Goal: Task Accomplishment & Management: Complete application form

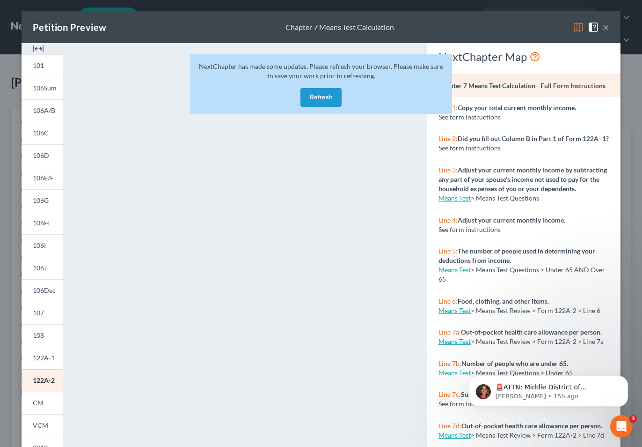
scroll to position [81, 0]
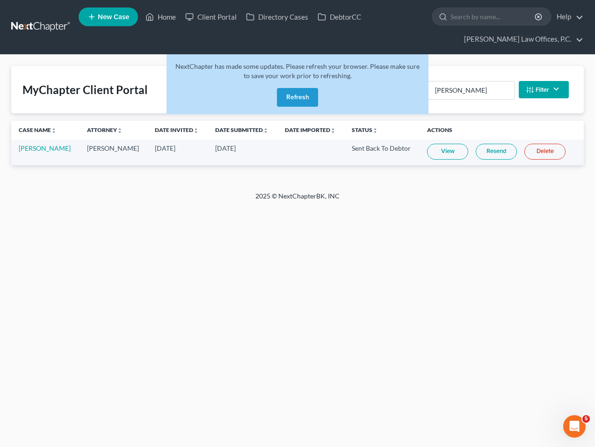
click at [289, 97] on button "Refresh" at bounding box center [297, 97] width 41 height 19
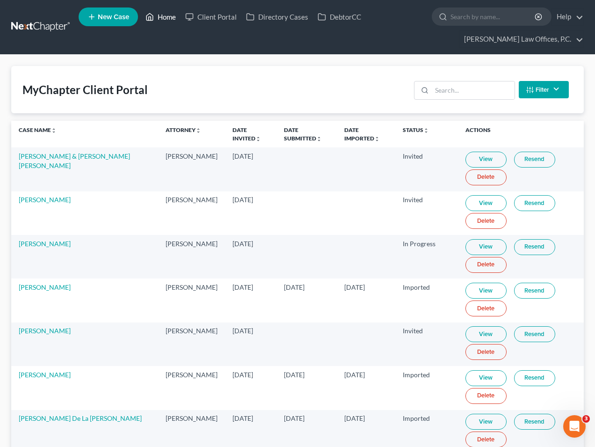
click at [167, 10] on link "Home" at bounding box center [161, 16] width 40 height 17
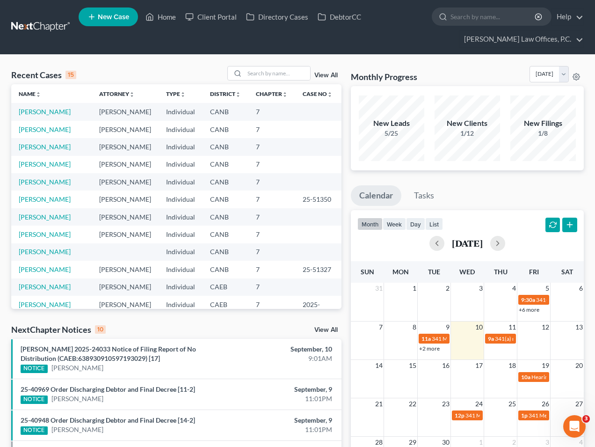
scroll to position [7, 0]
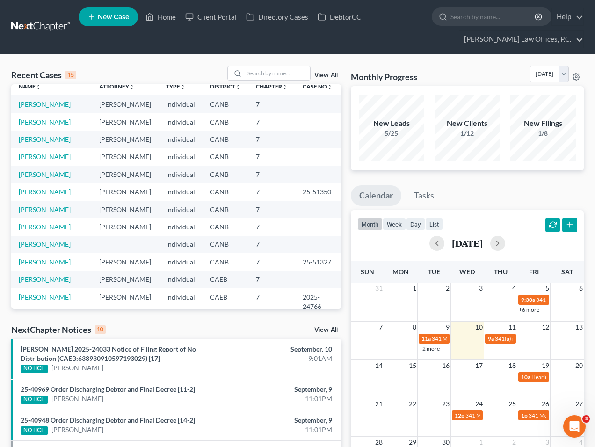
click at [44, 213] on link "[PERSON_NAME]" at bounding box center [45, 210] width 52 height 8
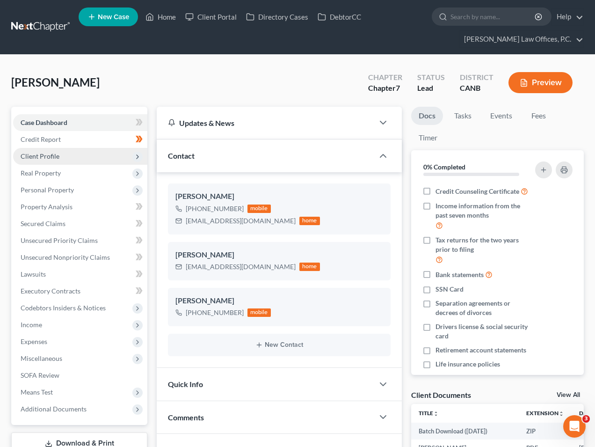
click at [85, 155] on span "Client Profile" at bounding box center [80, 156] width 134 height 17
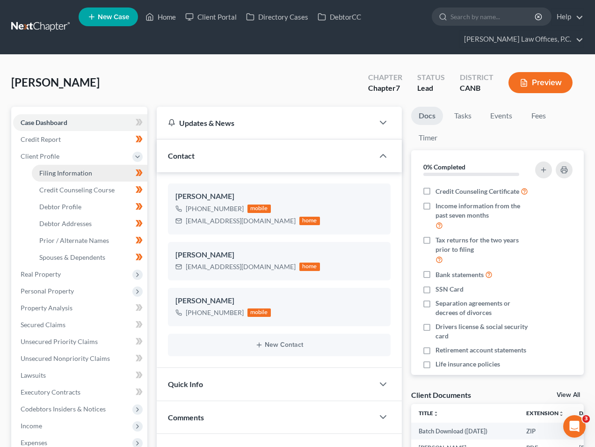
click at [87, 170] on span "Filing Information" at bounding box center [65, 173] width 53 height 8
select select "1"
select select "0"
select select "4"
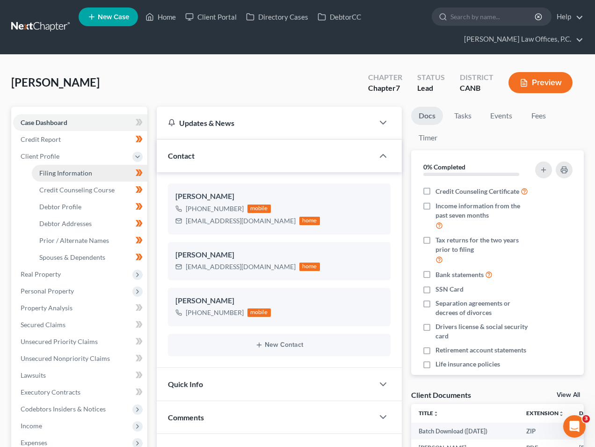
select select "0"
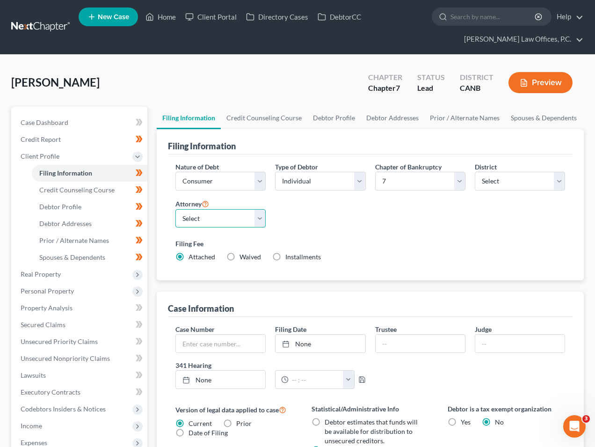
click at [244, 221] on select "Select [PERSON_NAME] - CANB [PERSON_NAME] - CAEB" at bounding box center [221, 218] width 90 height 19
select select "1"
click at [330, 119] on link "Debtor Profile" at bounding box center [334, 118] width 53 height 22
select select "3"
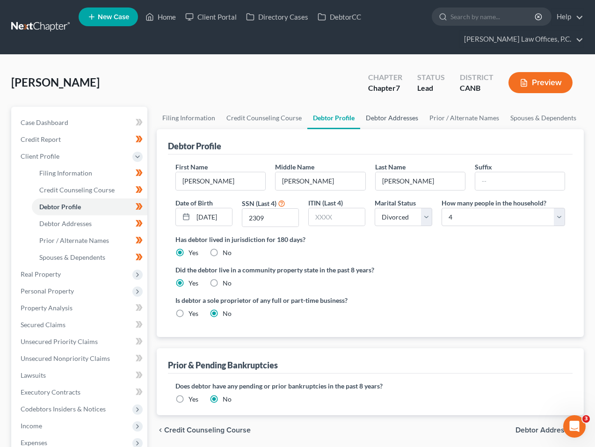
click at [397, 117] on link "Debtor Addresses" at bounding box center [392, 118] width 64 height 22
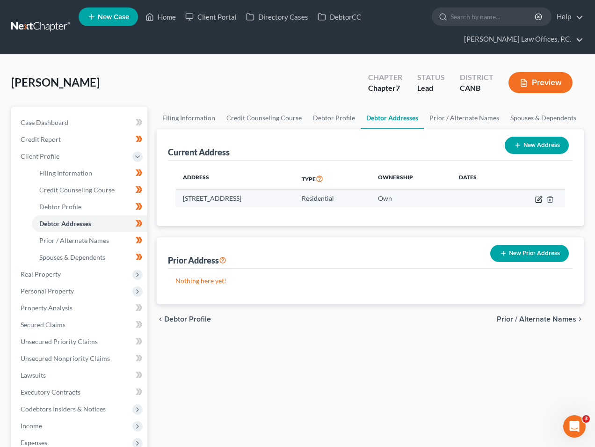
click at [539, 201] on icon "button" at bounding box center [539, 199] width 7 height 7
select select "4"
select select "0"
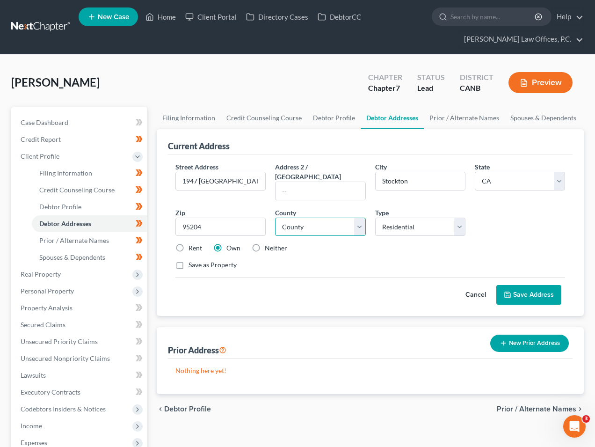
click at [348, 218] on select "County [GEOGRAPHIC_DATA] [GEOGRAPHIC_DATA] [GEOGRAPHIC_DATA] [GEOGRAPHIC_DATA] …" at bounding box center [320, 227] width 90 height 19
select select "38"
click at [240, 176] on input "1947 [GEOGRAPHIC_DATA]" at bounding box center [220, 181] width 89 height 18
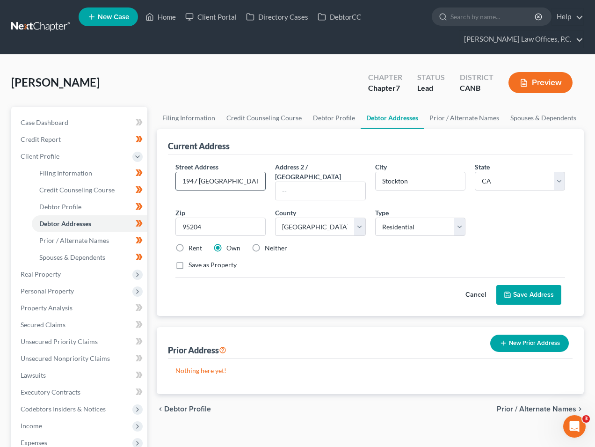
click at [240, 176] on input "1947 [GEOGRAPHIC_DATA]" at bounding box center [220, 181] width 89 height 18
click at [189, 243] on label "Rent" at bounding box center [196, 247] width 14 height 9
click at [192, 243] on input "Rent" at bounding box center [195, 246] width 6 height 6
radio input "true"
click at [536, 287] on button "Save Address" at bounding box center [529, 295] width 65 height 20
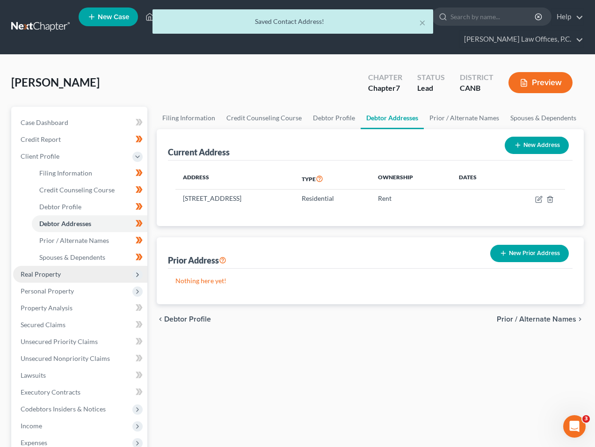
click at [63, 278] on span "Real Property" at bounding box center [80, 274] width 134 height 17
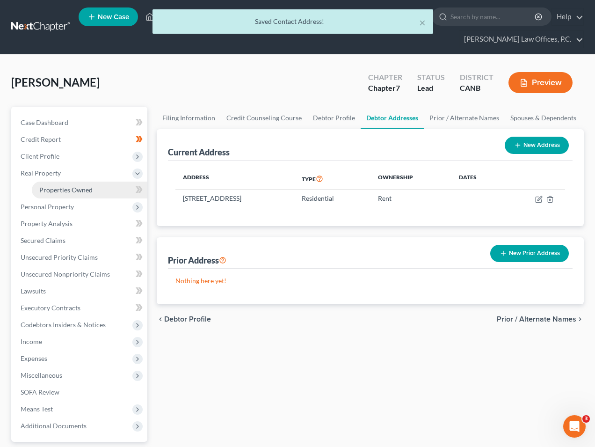
click at [80, 193] on span "Properties Owned" at bounding box center [65, 190] width 53 height 8
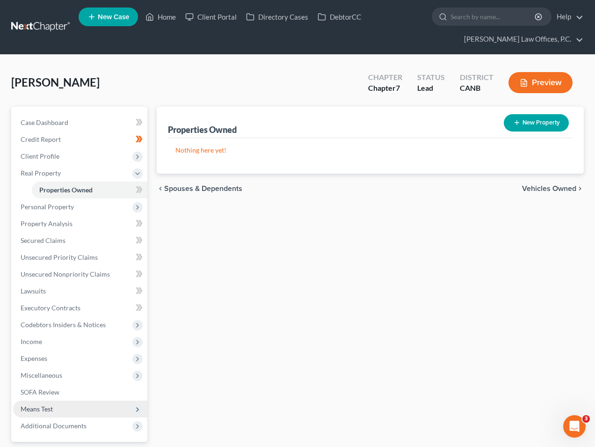
click at [66, 406] on span "Means Test" at bounding box center [80, 409] width 134 height 17
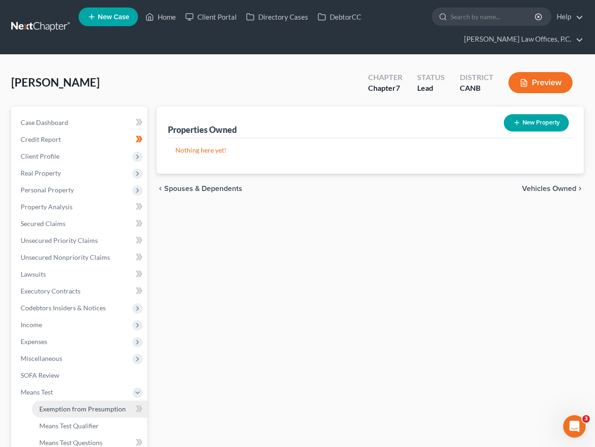
click at [67, 413] on link "Exemption from Presumption" at bounding box center [90, 409] width 116 height 17
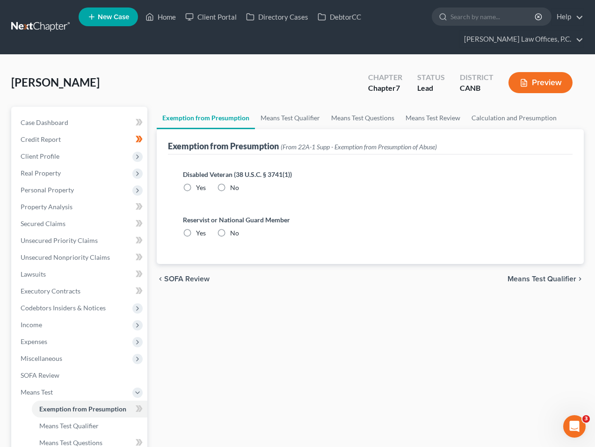
radio input "true"
click at [302, 120] on link "Means Test Qualifier" at bounding box center [290, 118] width 71 height 22
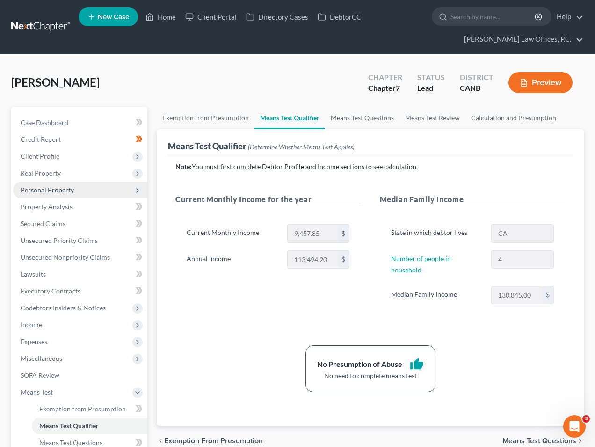
click at [91, 186] on span "Personal Property" at bounding box center [80, 190] width 134 height 17
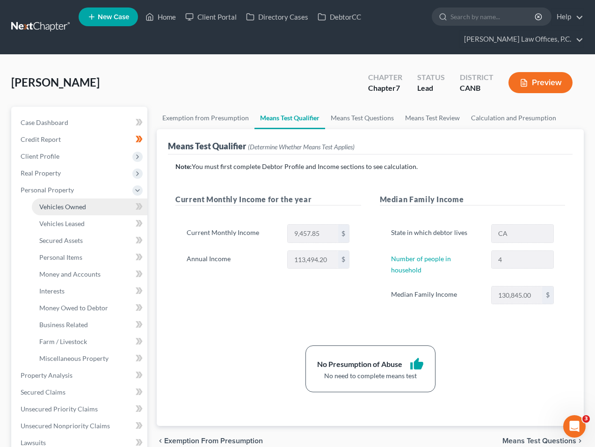
click at [87, 205] on link "Vehicles Owned" at bounding box center [90, 206] width 116 height 17
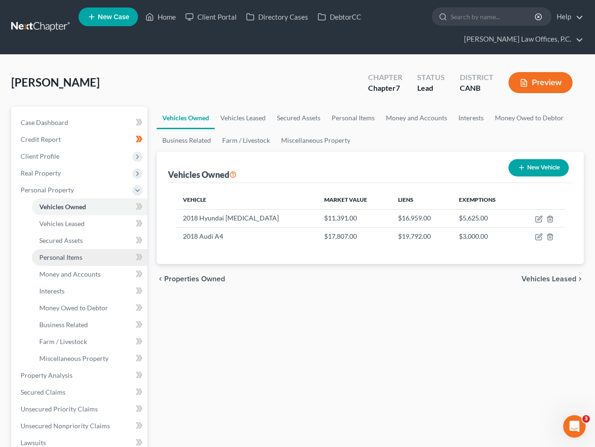
click at [74, 255] on span "Personal Items" at bounding box center [60, 257] width 43 height 8
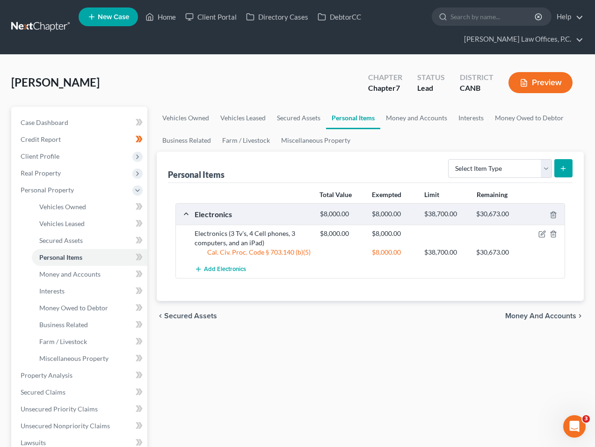
scroll to position [12, 0]
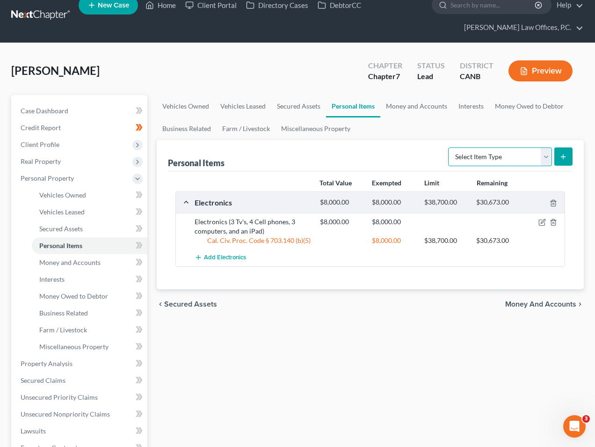
click at [495, 161] on select "Select Item Type Clothing Collectibles Of Value Electronics Firearms Household …" at bounding box center [500, 156] width 104 height 19
select select "clothing"
click at [564, 159] on icon "submit" at bounding box center [563, 156] width 7 height 7
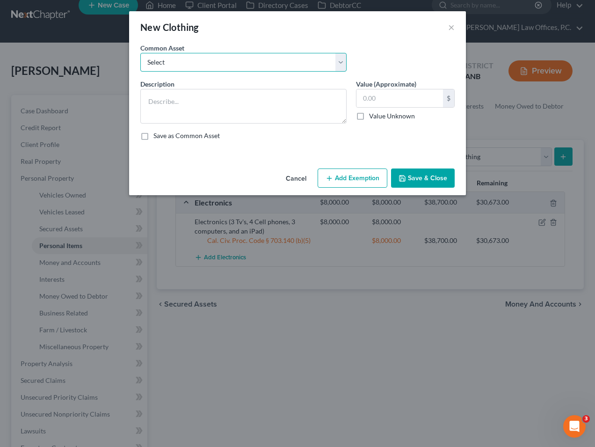
click at [249, 59] on select "Select Clothing" at bounding box center [243, 62] width 206 height 19
select select "0"
type textarea "Clothing"
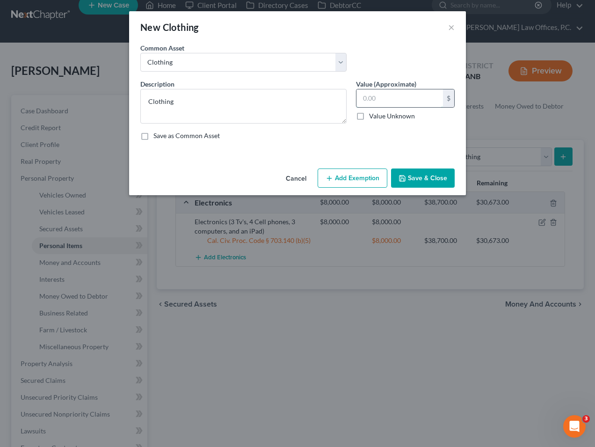
click at [419, 96] on input "text" at bounding box center [400, 98] width 87 height 18
type input "1,000"
click at [343, 174] on button "Add Exemption" at bounding box center [353, 179] width 70 height 20
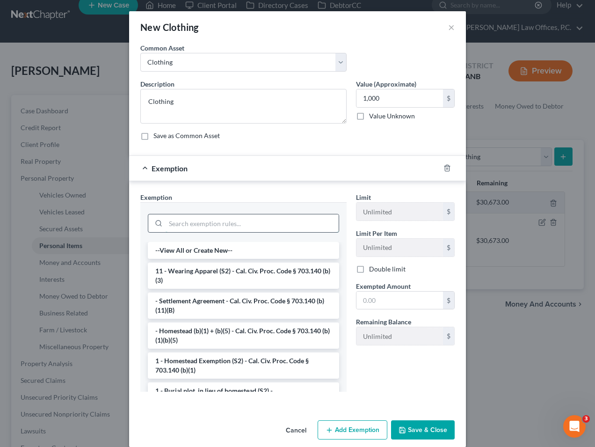
click at [258, 220] on input "search" at bounding box center [252, 223] width 173 height 18
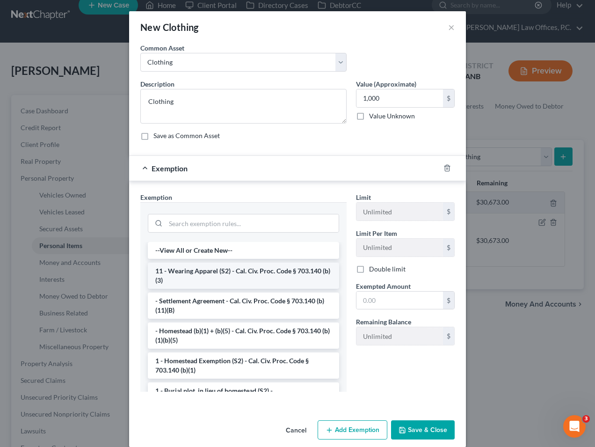
click at [248, 283] on li "11 - Wearing Apparel (S2) - Cal. Civ. Proc. Code § 703.140 (b)(3)" at bounding box center [243, 276] width 191 height 26
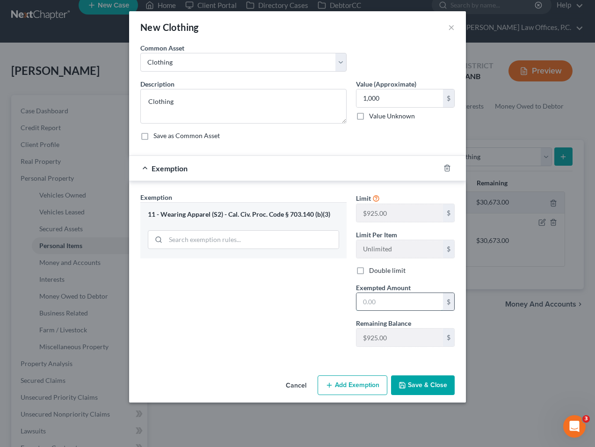
click at [389, 308] on input "text" at bounding box center [400, 302] width 87 height 18
type input "1,000"
click at [421, 393] on button "Save & Close" at bounding box center [423, 385] width 64 height 20
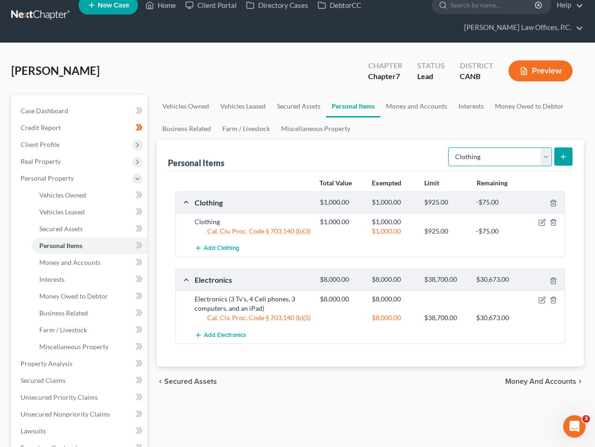
click at [496, 156] on select "Select Item Type Clothing Collectibles Of Value Electronics Firearms Household …" at bounding box center [500, 156] width 104 height 19
select select "household_goods"
click at [558, 155] on button "submit" at bounding box center [564, 156] width 18 height 18
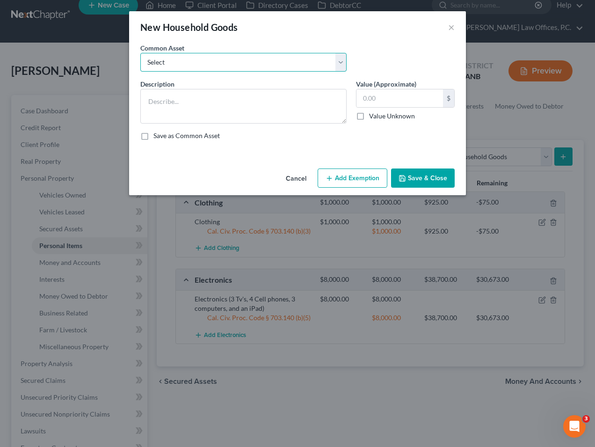
click at [297, 64] on select "Select Household Goods and Furniture" at bounding box center [243, 62] width 206 height 19
select select "0"
type textarea "Household Goods and Furniture"
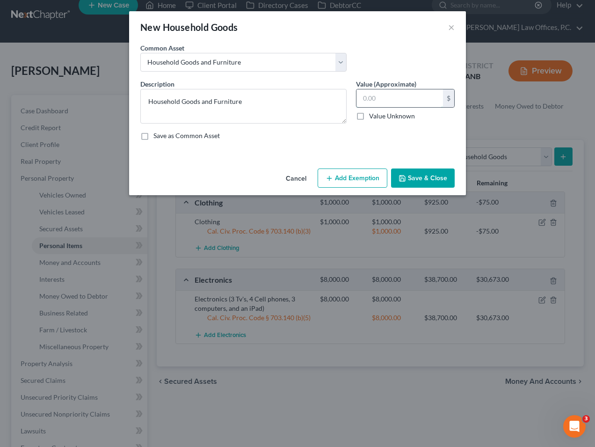
click at [374, 100] on input "text" at bounding box center [400, 98] width 87 height 18
type input "1,500"
click at [358, 177] on button "Add Exemption" at bounding box center [353, 179] width 70 height 20
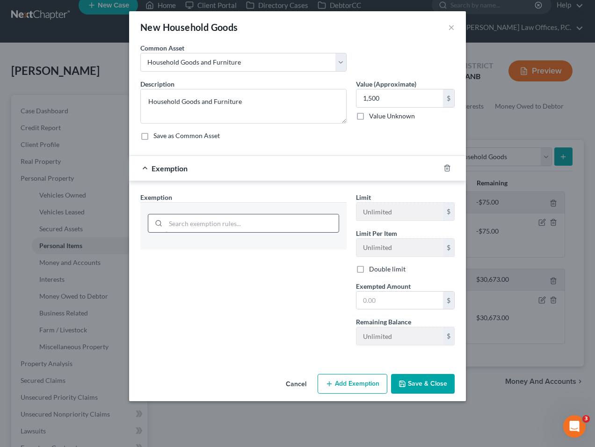
click at [289, 217] on input "search" at bounding box center [252, 223] width 173 height 18
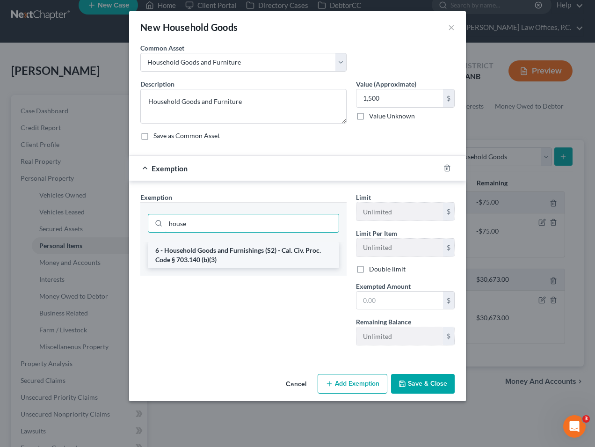
type input "house"
click at [293, 261] on li "6 - Household Goods and Furnishings (S2) - Cal. Civ. Proc. Code § 703.140 (b)(3)" at bounding box center [243, 255] width 191 height 26
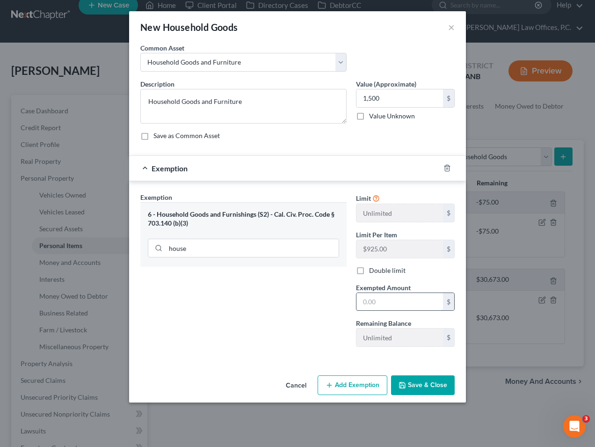
click at [400, 304] on input "text" at bounding box center [400, 302] width 87 height 18
type input "1,500"
click at [429, 380] on button "Save & Close" at bounding box center [423, 385] width 64 height 20
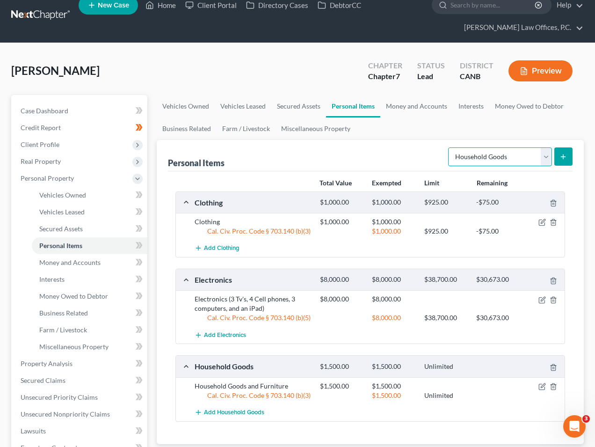
click at [497, 164] on select "Select Item Type Clothing Collectibles Of Value Electronics Firearms Household …" at bounding box center [500, 156] width 104 height 19
select select "pets"
click at [562, 157] on icon "submit" at bounding box center [563, 156] width 7 height 7
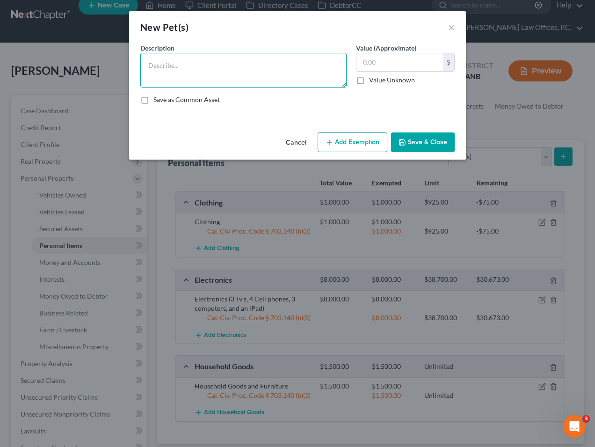
click at [243, 68] on textarea at bounding box center [243, 70] width 206 height 35
type textarea "1 dog"
click at [422, 137] on button "Save & Close" at bounding box center [423, 142] width 64 height 20
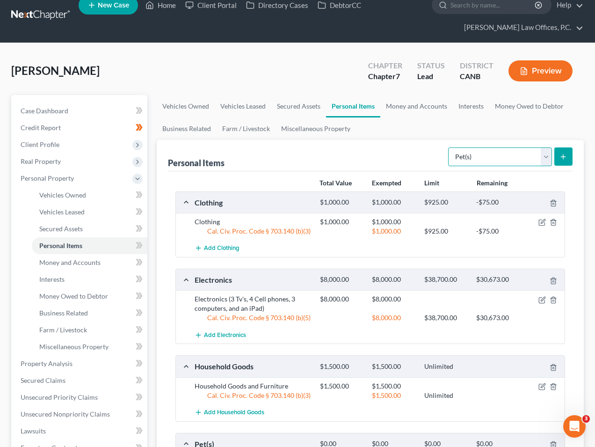
click at [488, 159] on select "Select Item Type Clothing Collectibles Of Value Electronics Firearms Household …" at bounding box center [500, 156] width 104 height 19
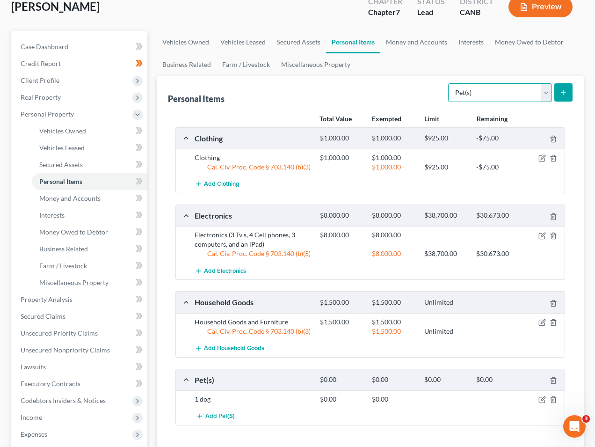
scroll to position [55, 0]
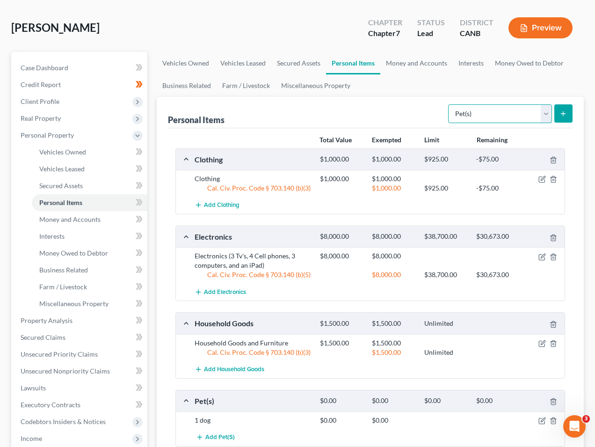
click at [474, 110] on select "Select Item Type Clothing Collectibles Of Value Electronics Firearms Household …" at bounding box center [500, 113] width 104 height 19
select select "sports_and_hobby_equipment"
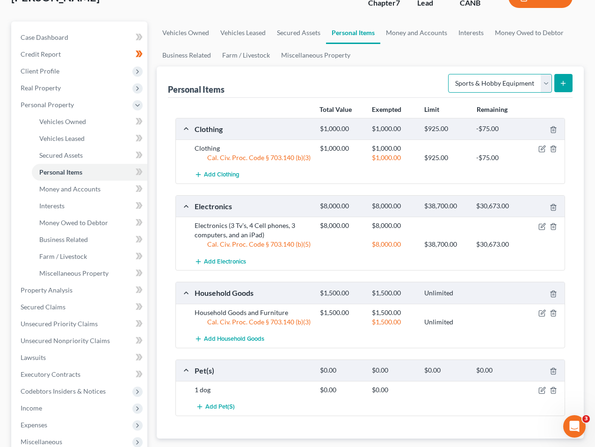
scroll to position [90, 0]
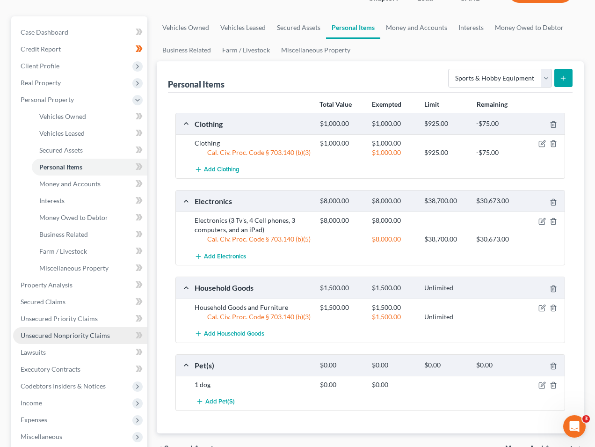
click at [91, 332] on span "Unsecured Nonpriority Claims" at bounding box center [65, 335] width 89 height 8
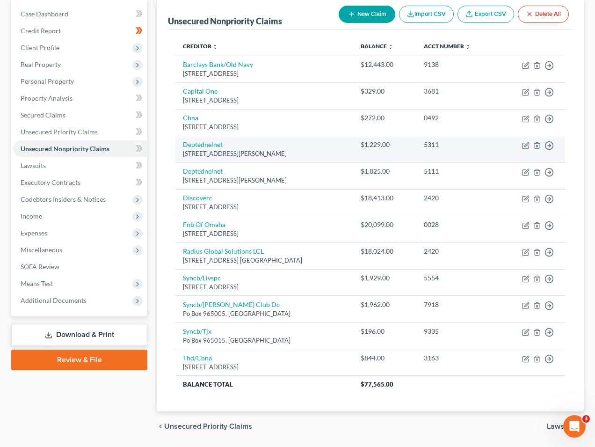
scroll to position [138, 0]
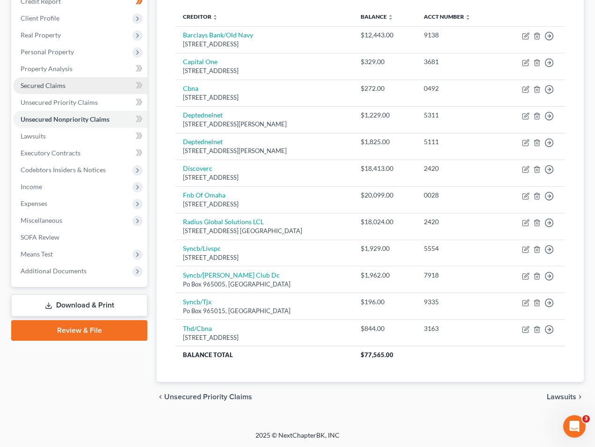
click at [81, 81] on link "Secured Claims" at bounding box center [80, 85] width 134 height 17
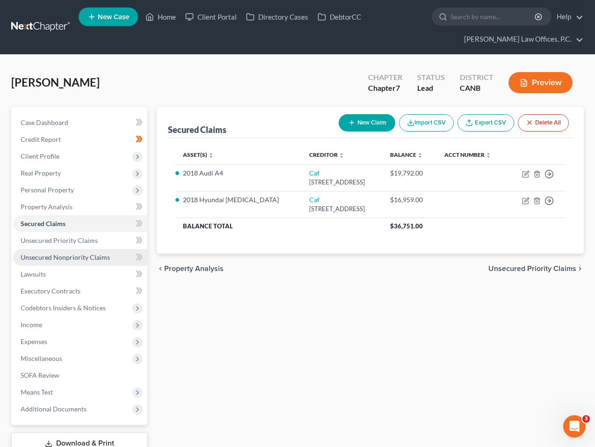
click at [98, 257] on span "Unsecured Nonpriority Claims" at bounding box center [65, 257] width 89 height 8
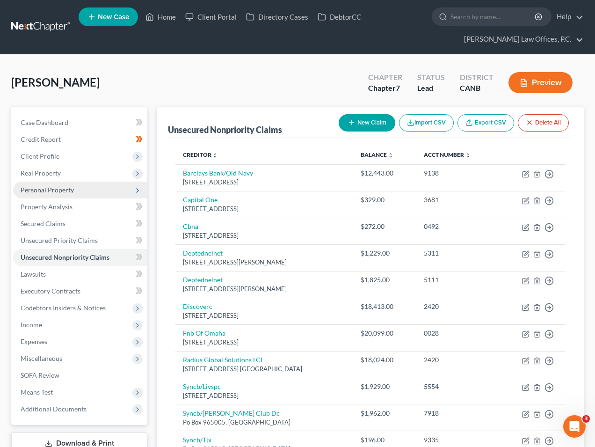
click at [78, 188] on span "Personal Property" at bounding box center [80, 190] width 134 height 17
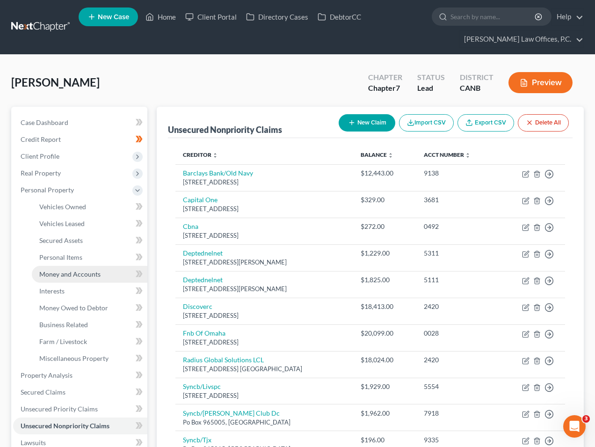
click at [85, 267] on link "Money and Accounts" at bounding box center [90, 274] width 116 height 17
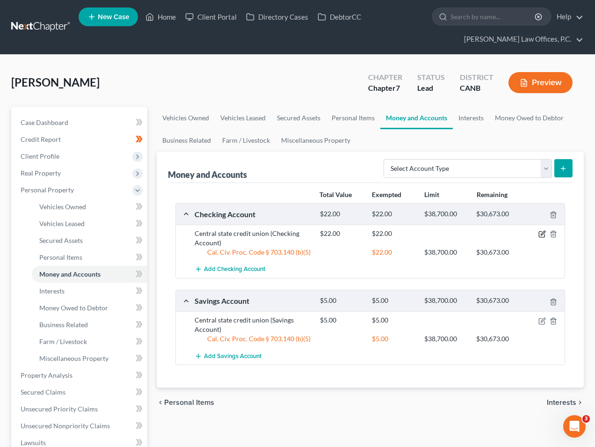
click at [542, 235] on icon "button" at bounding box center [543, 233] width 4 height 4
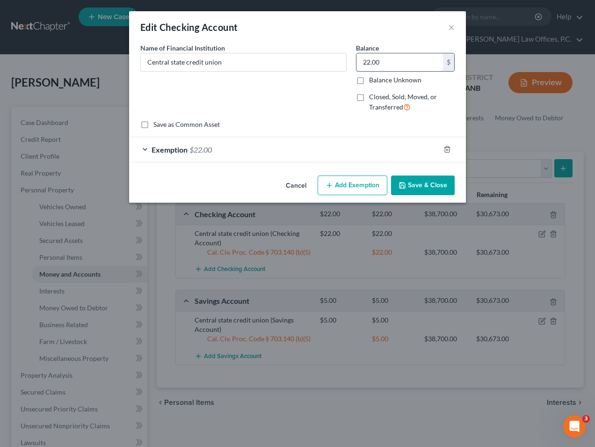
click at [385, 58] on input "22.00" at bounding box center [400, 62] width 87 height 18
type input "900"
click at [257, 154] on div "Exemption $22.00" at bounding box center [284, 149] width 311 height 25
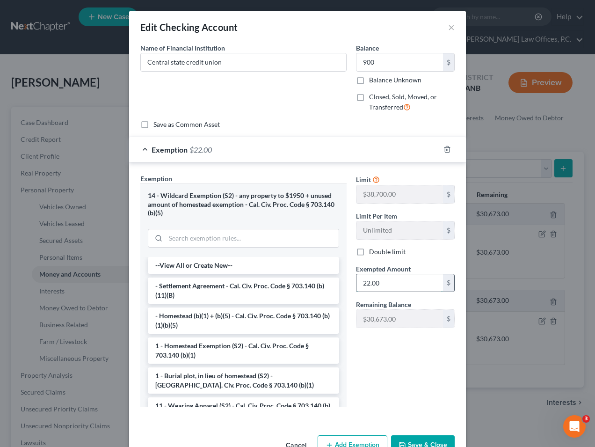
click at [418, 276] on input "22.00" at bounding box center [400, 283] width 87 height 18
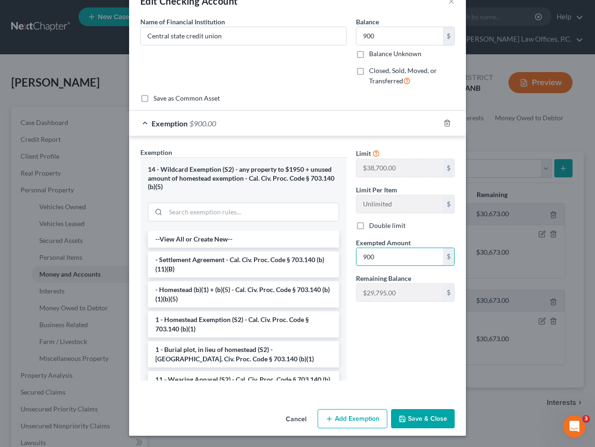
type input "900"
click at [427, 413] on button "Save & Close" at bounding box center [423, 419] width 64 height 20
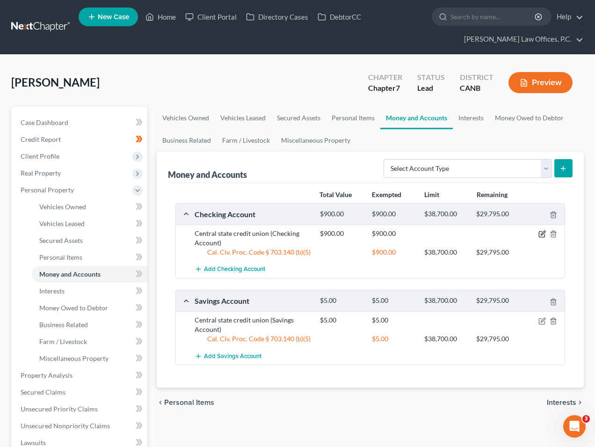
click at [544, 231] on icon "button" at bounding box center [543, 233] width 4 height 4
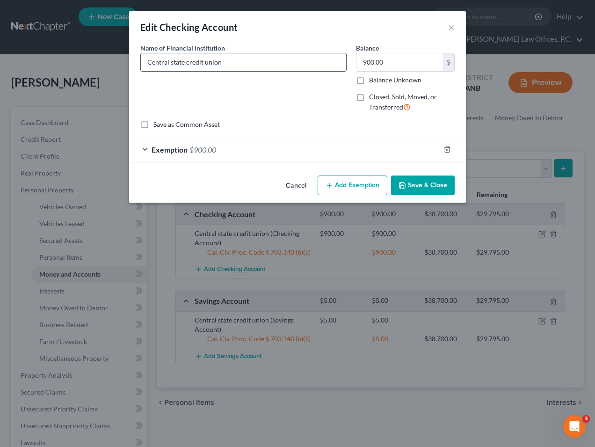
click at [172, 64] on input "Central state credit union" at bounding box center [244, 62] width 206 height 18
click at [191, 62] on input "Central State credit union" at bounding box center [244, 62] width 206 height 18
click at [210, 63] on input "Central State Credit union" at bounding box center [244, 62] width 206 height 18
type input "Central State Credit Union"
click at [417, 184] on button "Save & Close" at bounding box center [423, 186] width 64 height 20
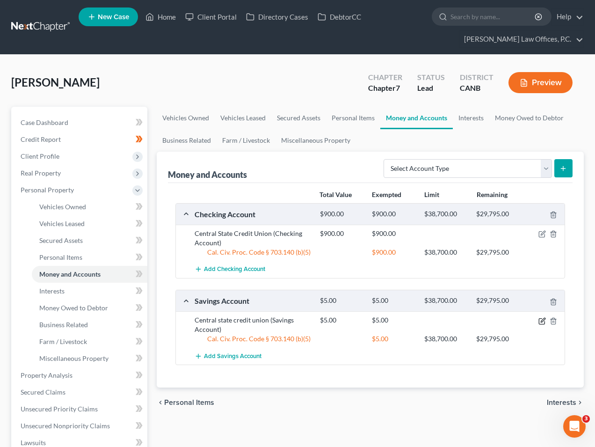
click at [542, 320] on icon "button" at bounding box center [542, 320] width 7 height 7
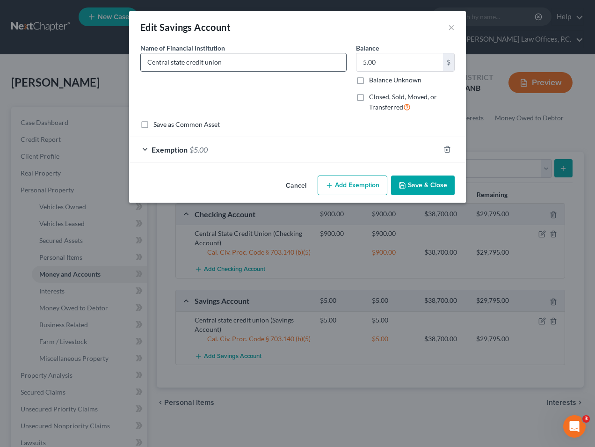
click at [174, 65] on input "Central state credit union" at bounding box center [244, 62] width 206 height 18
click at [190, 66] on input "Central State credit union" at bounding box center [244, 62] width 206 height 18
click at [207, 63] on input "Central State Credit union" at bounding box center [244, 62] width 206 height 18
type input "Central State Credit Union"
click at [428, 192] on button "Save & Close" at bounding box center [423, 186] width 64 height 20
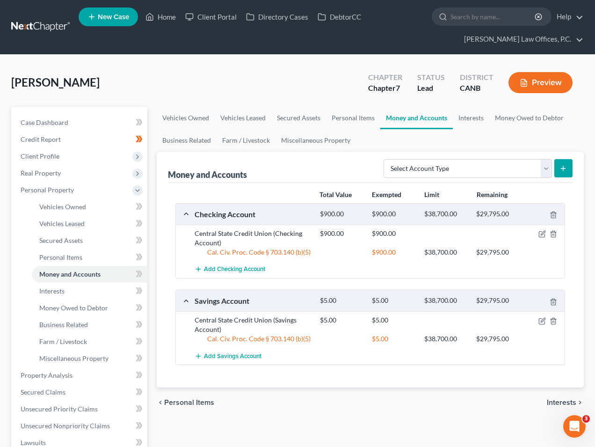
click at [588, 198] on div "Vehicles Owned Vehicles Leased Secured Assets Personal Items Money and Accounts…" at bounding box center [370, 377] width 437 height 541
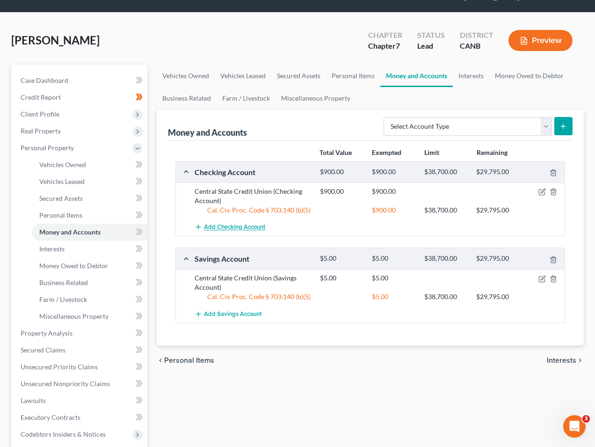
scroll to position [89, 0]
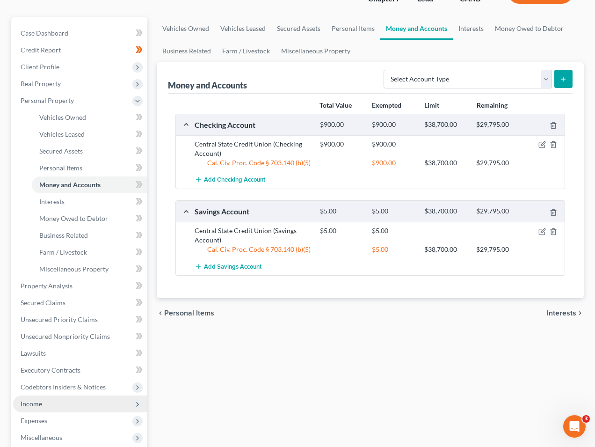
click at [54, 404] on span "Income" at bounding box center [80, 404] width 134 height 17
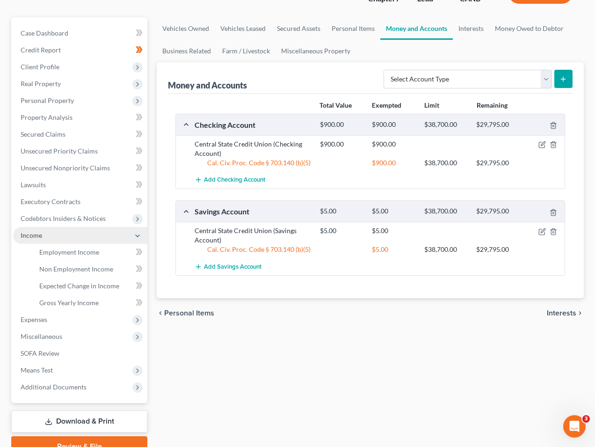
click at [54, 244] on span "Income" at bounding box center [80, 235] width 134 height 17
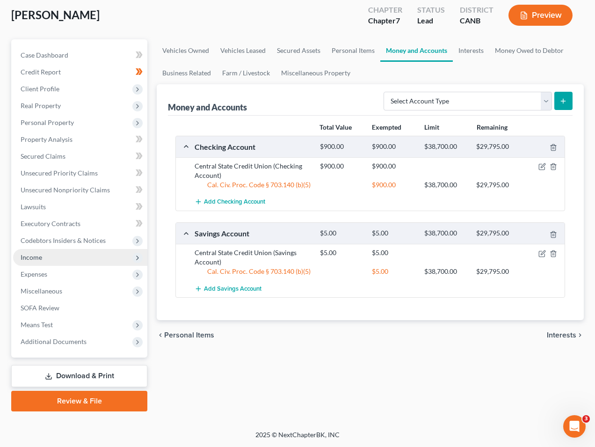
scroll to position [66, 0]
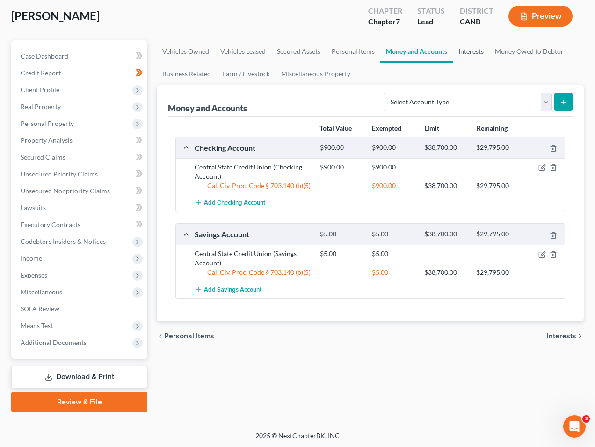
click at [475, 52] on link "Interests" at bounding box center [471, 51] width 37 height 22
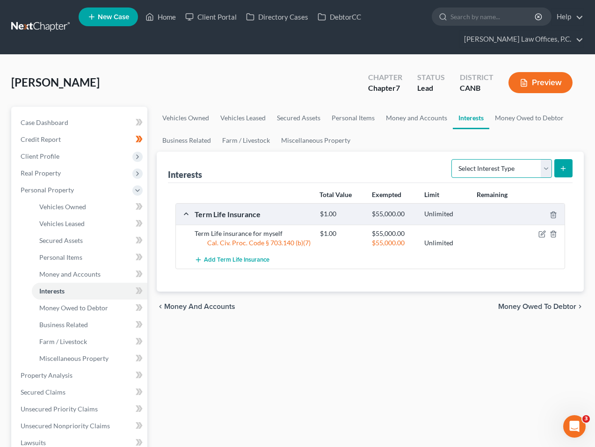
click at [515, 169] on select "Select Interest Type 401K Annuity Bond Education IRA Government Bond Government…" at bounding box center [502, 168] width 101 height 19
select select "pension_plan"
click at [566, 168] on icon "submit" at bounding box center [563, 168] width 7 height 7
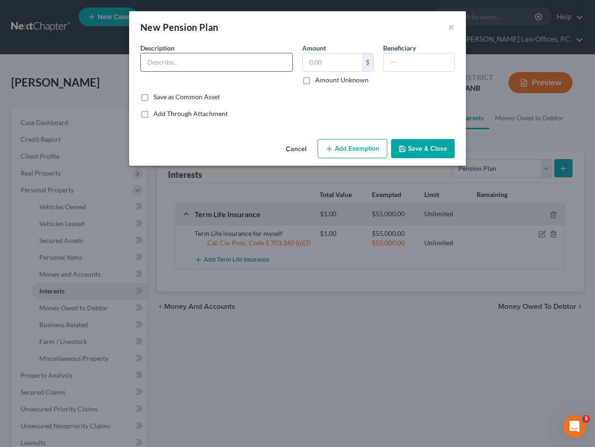
click at [238, 61] on input "text" at bounding box center [217, 62] width 152 height 18
type input "CALSTRS"
click at [341, 64] on input "text" at bounding box center [332, 62] width 59 height 18
click at [350, 151] on button "Add Exemption" at bounding box center [353, 149] width 70 height 20
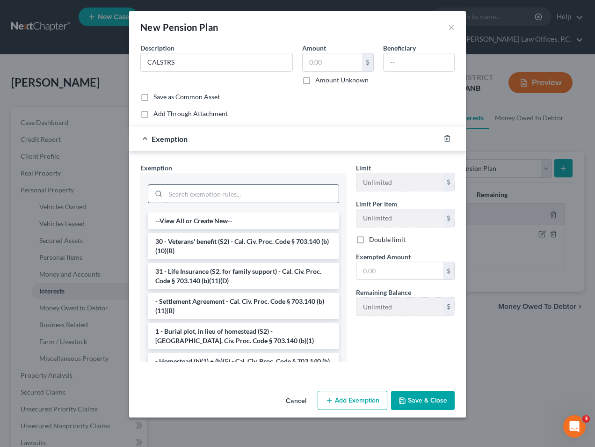
click at [216, 190] on input "search" at bounding box center [252, 194] width 173 height 18
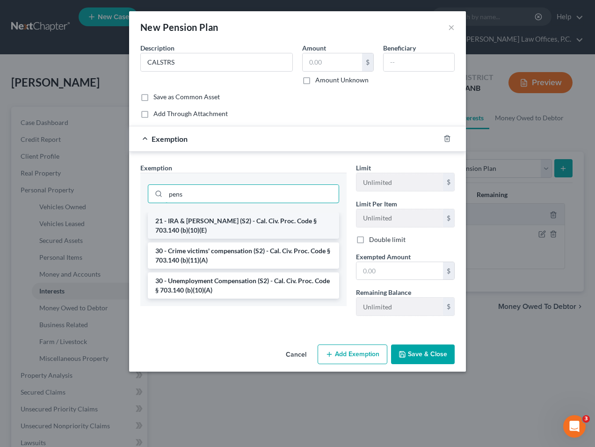
type input "pens"
click at [215, 221] on li "21 - IRA & [PERSON_NAME] (S2) - Cal. Civ. Proc. Code § 703.140 (b)(10)(E)" at bounding box center [243, 226] width 191 height 26
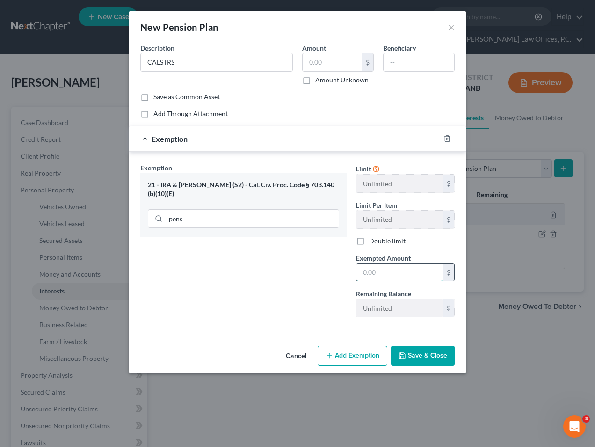
click at [380, 272] on input "text" at bounding box center [400, 273] width 87 height 18
type input "1"
click at [439, 362] on button "Save & Close" at bounding box center [423, 356] width 64 height 20
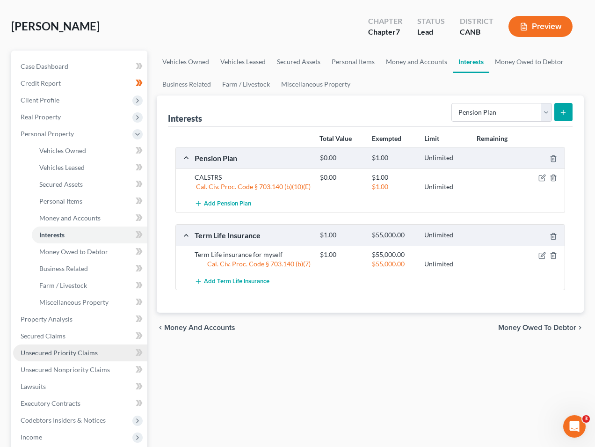
scroll to position [72, 0]
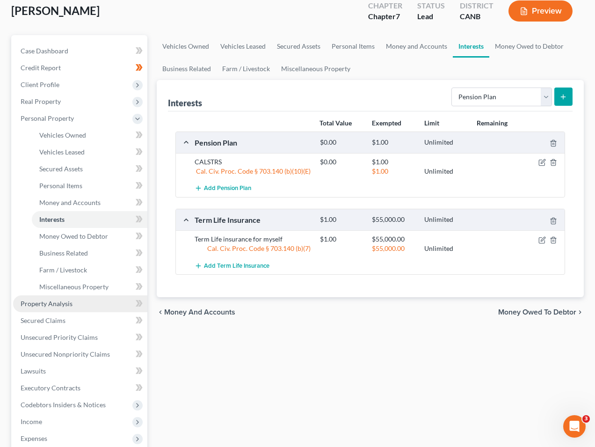
click at [88, 305] on link "Property Analysis" at bounding box center [80, 303] width 134 height 17
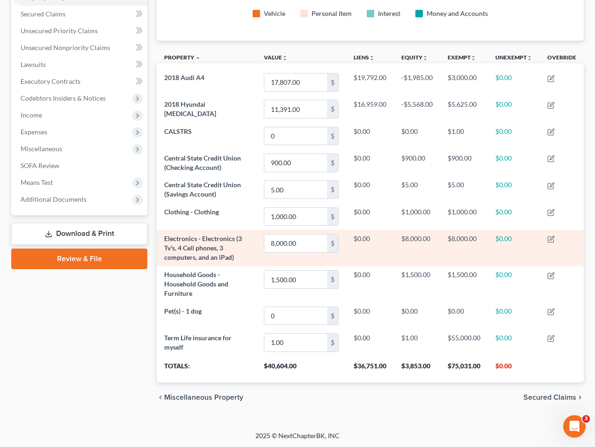
scroll to position [201, 0]
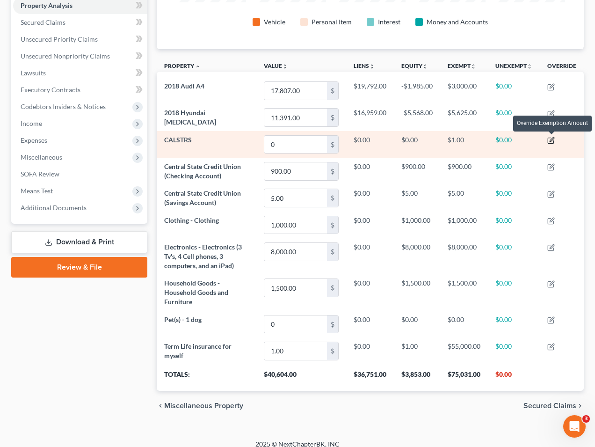
click at [551, 140] on icon "button" at bounding box center [551, 140] width 7 height 7
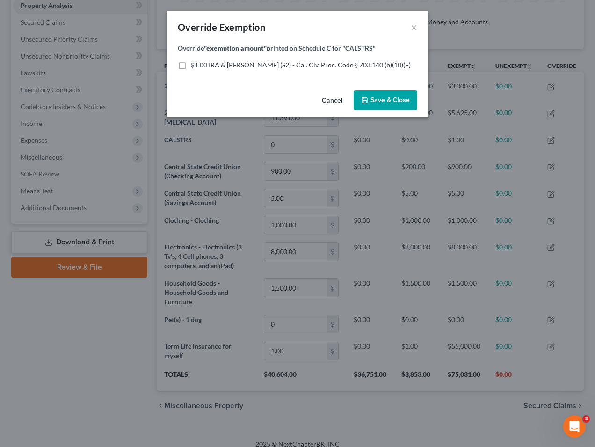
click at [269, 63] on span "$1.00 IRA & [PERSON_NAME] (S2) - Cal. Civ. Proc. Code § 703.140 (b)(10)(E)" at bounding box center [301, 65] width 220 height 8
click at [201, 63] on input "$1.00 IRA & [PERSON_NAME] (S2) - Cal. Civ. Proc. Code § 703.140 (b)(10)(E)" at bounding box center [198, 63] width 6 height 6
checkbox input "true"
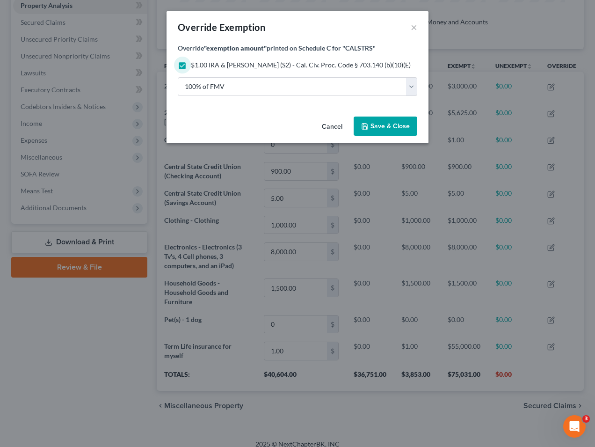
click at [377, 131] on button "Save & Close" at bounding box center [386, 127] width 64 height 20
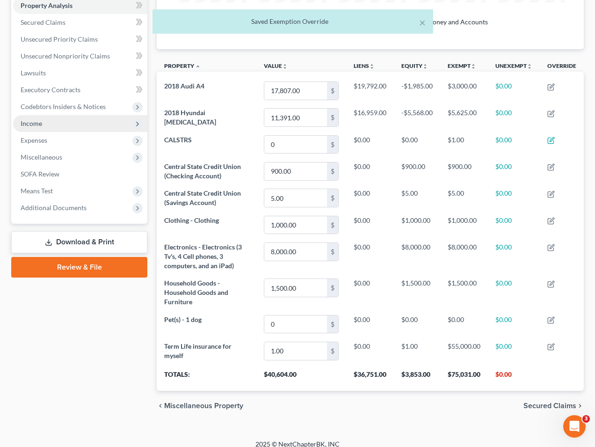
click at [73, 121] on span "Income" at bounding box center [80, 123] width 134 height 17
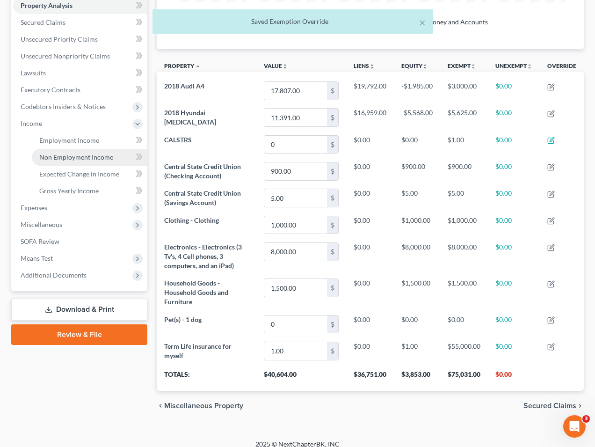
click at [68, 149] on link "Non Employment Income" at bounding box center [90, 157] width 116 height 17
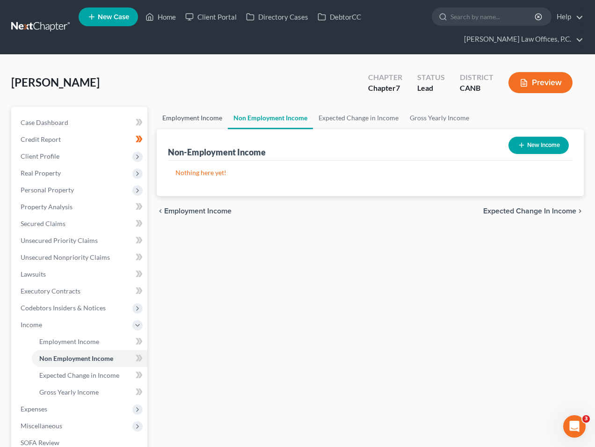
click at [206, 121] on link "Employment Income" at bounding box center [192, 118] width 71 height 22
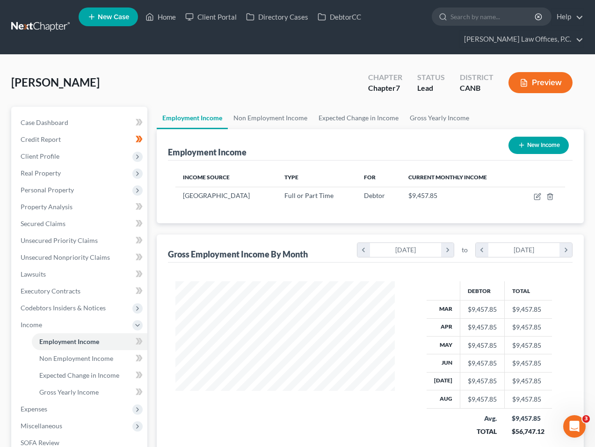
scroll to position [168, 238]
click at [537, 196] on icon "button" at bounding box center [537, 196] width 7 height 7
select select "0"
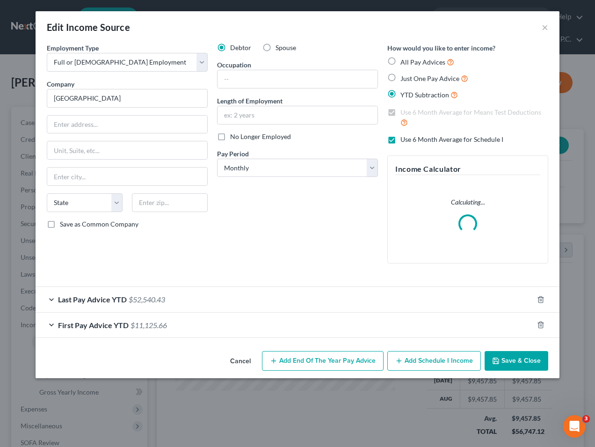
click at [299, 302] on div "Last Pay Advice YTD $52,540.43" at bounding box center [285, 299] width 498 height 25
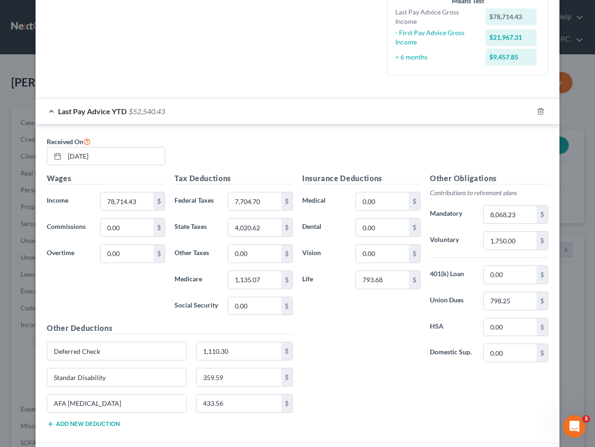
scroll to position [312, 0]
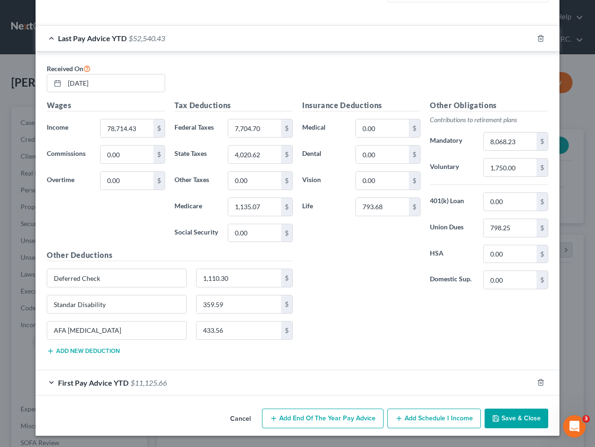
click at [523, 419] on button "Save & Close" at bounding box center [517, 419] width 64 height 20
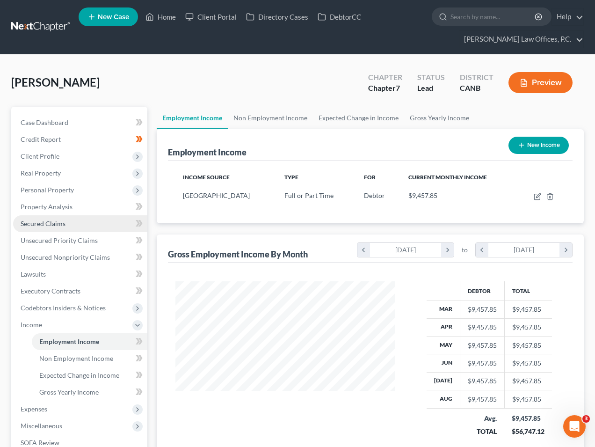
click at [75, 219] on link "Secured Claims" at bounding box center [80, 223] width 134 height 17
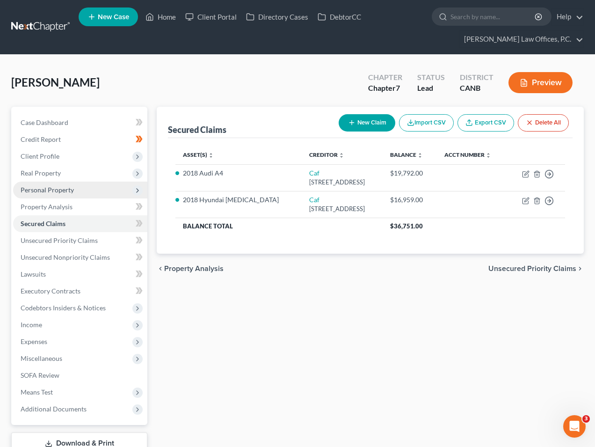
click at [84, 187] on span "Personal Property" at bounding box center [80, 190] width 134 height 17
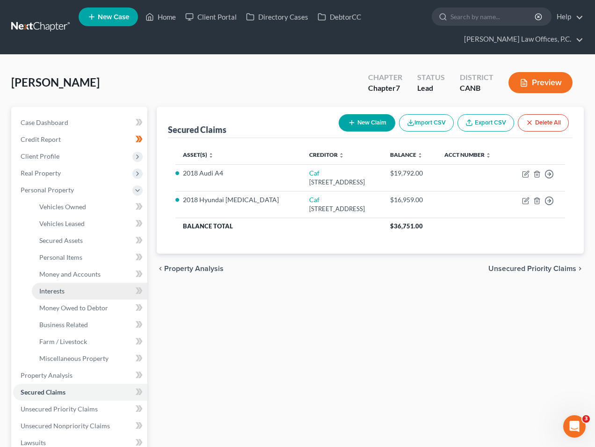
click at [54, 288] on span "Interests" at bounding box center [51, 291] width 25 height 8
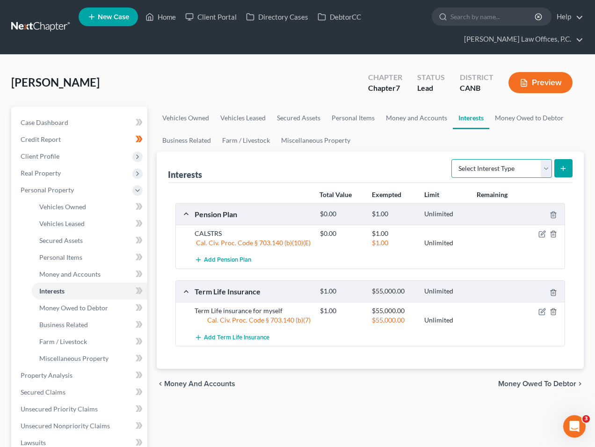
click at [519, 162] on select "Select Interest Type 401K Annuity Bond Education IRA Government Bond Government…" at bounding box center [502, 168] width 101 height 19
select select "401k"
click at [574, 169] on div "Interests Select Interest Type 401K Annuity Bond Education IRA Government Bond …" at bounding box center [370, 260] width 427 height 217
click at [568, 169] on button "submit" at bounding box center [564, 168] width 18 height 18
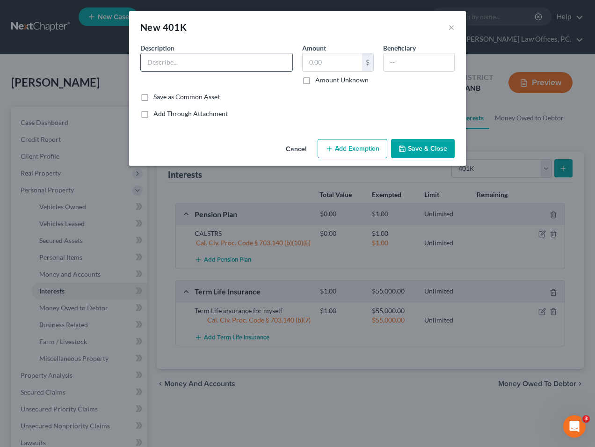
click at [173, 64] on input "text" at bounding box center [217, 62] width 152 height 18
type input "Midland 403(b) Account"
type input "54,000"
click at [338, 146] on button "Add Exemption" at bounding box center [353, 149] width 70 height 20
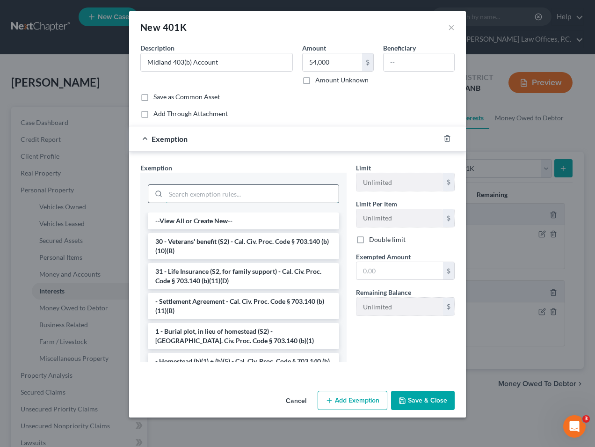
click at [200, 198] on input "search" at bounding box center [252, 194] width 173 height 18
type input "w"
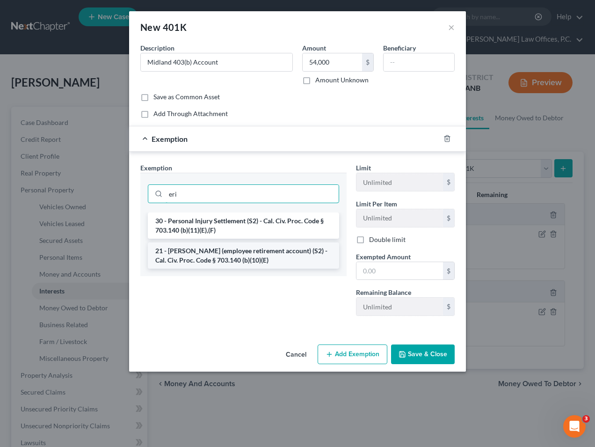
type input "eri"
click at [222, 261] on li "21 - [PERSON_NAME] (employee retirement account) (S2) - Cal. Civ. Proc. Code § …" at bounding box center [243, 256] width 191 height 26
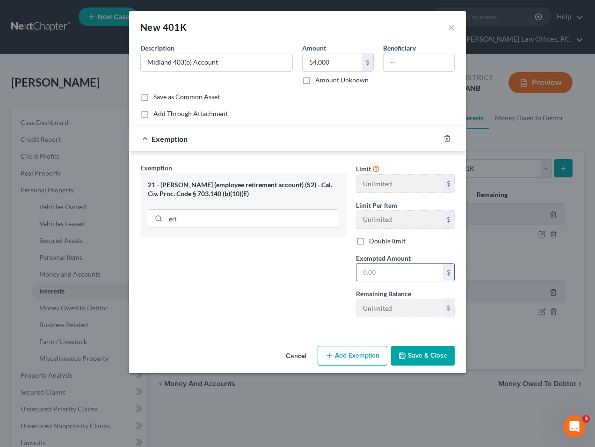
click at [375, 279] on input "text" at bounding box center [400, 273] width 87 height 18
type input "54,000"
click at [439, 360] on button "Save & Close" at bounding box center [423, 356] width 64 height 20
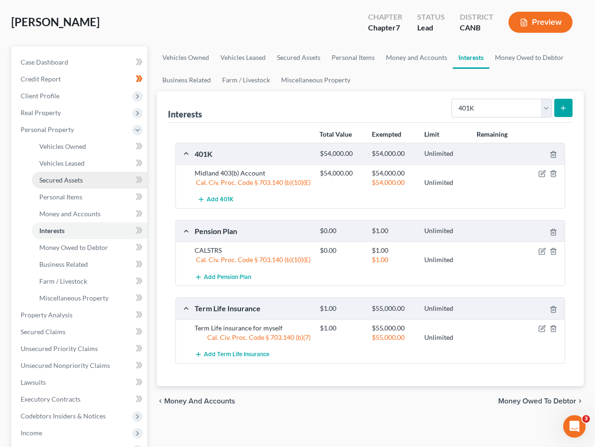
scroll to position [69, 0]
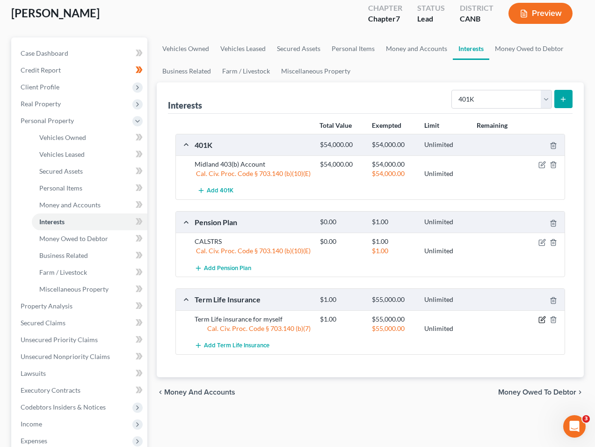
click at [541, 320] on icon "button" at bounding box center [542, 319] width 7 height 7
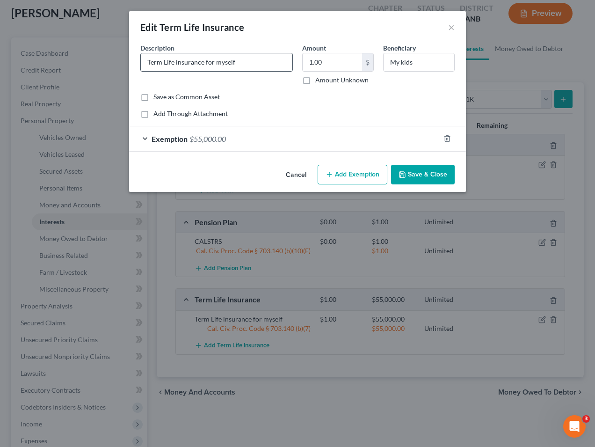
click at [147, 60] on input "Term Life insurance for myself" at bounding box center [217, 62] width 152 height 18
drag, startPoint x: 221, startPoint y: 59, endPoint x: 292, endPoint y: 65, distance: 71.4
click at [291, 64] on input "[US_STATE] Term Life insurance for myself" at bounding box center [217, 62] width 152 height 18
type input "[US_STATE] Term Life insurance"
click at [417, 172] on button "Save & Close" at bounding box center [423, 175] width 64 height 20
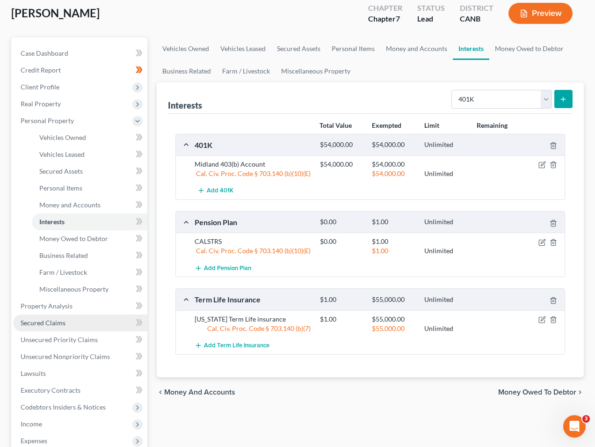
click at [63, 328] on link "Secured Claims" at bounding box center [80, 323] width 134 height 17
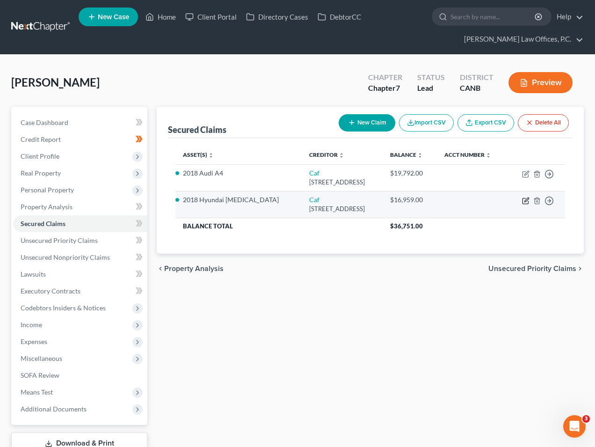
click at [525, 201] on icon "button" at bounding box center [527, 200] width 4 height 4
select select "48"
select select "2"
select select "0"
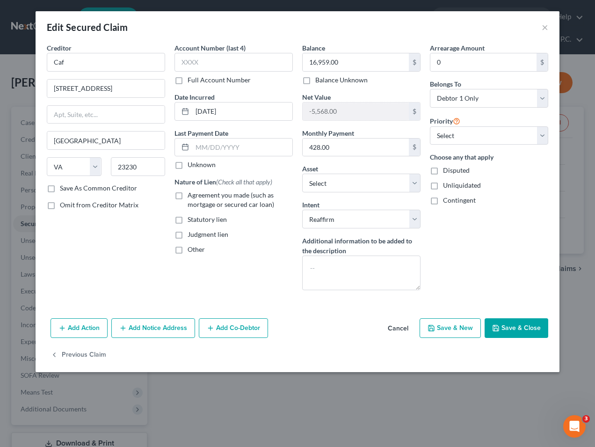
click at [550, 27] on div "Edit Secured Claim ×" at bounding box center [298, 27] width 524 height 32
click at [547, 27] on button "×" at bounding box center [545, 27] width 7 height 11
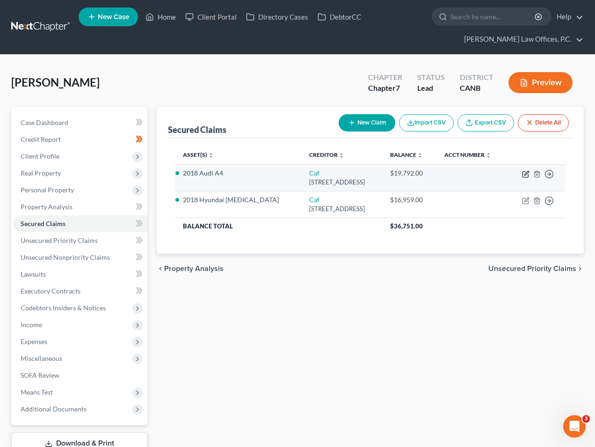
click at [525, 174] on icon "button" at bounding box center [527, 173] width 4 height 4
select select "48"
select select "12"
select select "2"
select select "0"
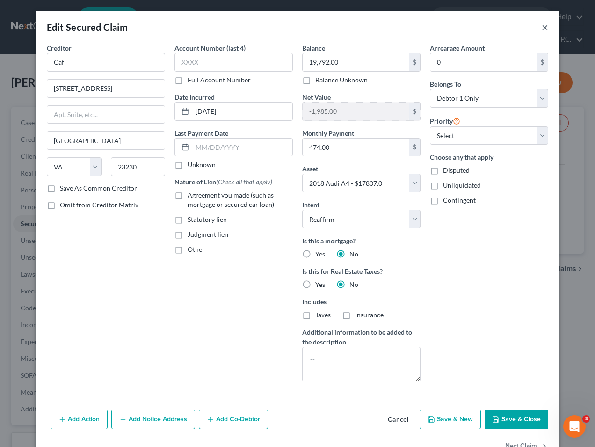
click at [545, 31] on button "×" at bounding box center [545, 27] width 7 height 11
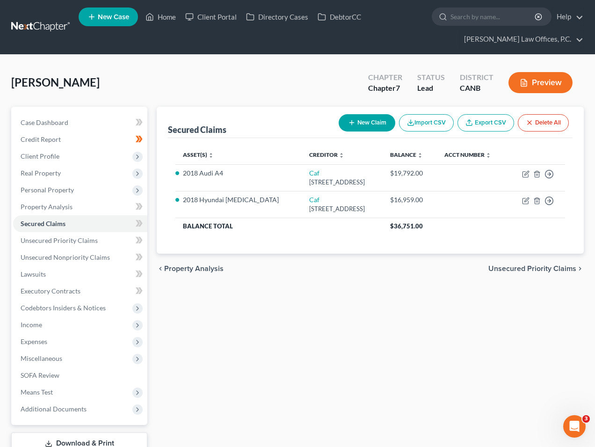
scroll to position [5, 0]
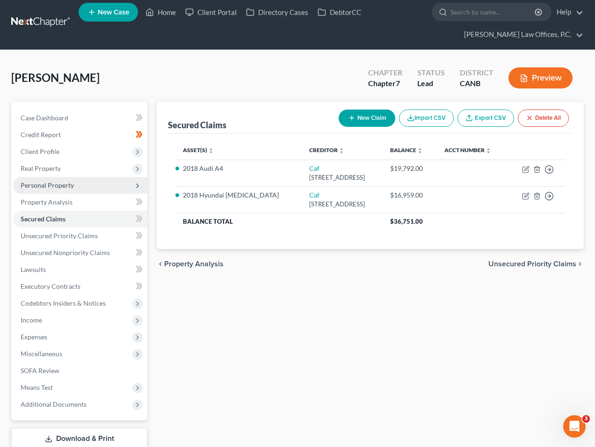
click at [81, 180] on span "Personal Property" at bounding box center [80, 185] width 134 height 17
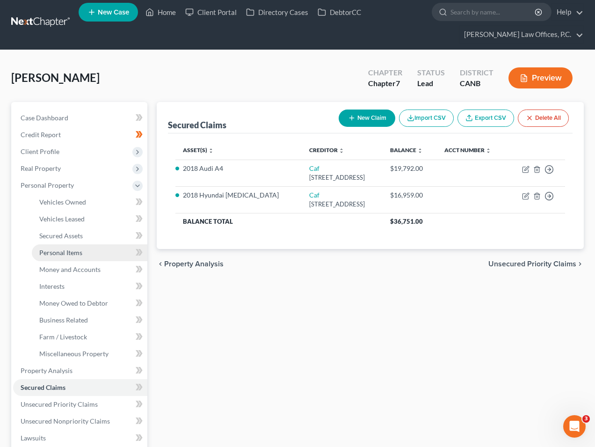
click at [89, 255] on link "Personal Items" at bounding box center [90, 252] width 116 height 17
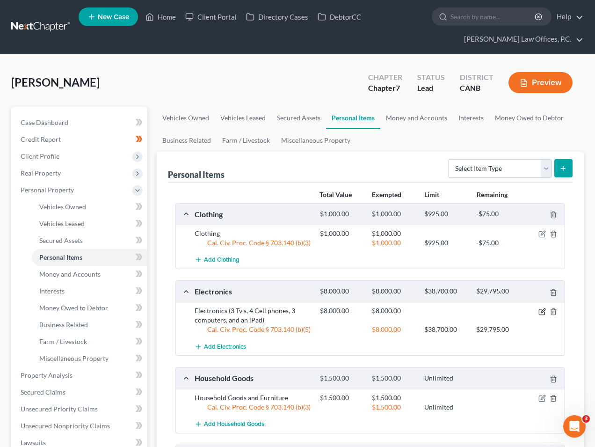
click at [543, 310] on icon "button" at bounding box center [543, 311] width 4 height 4
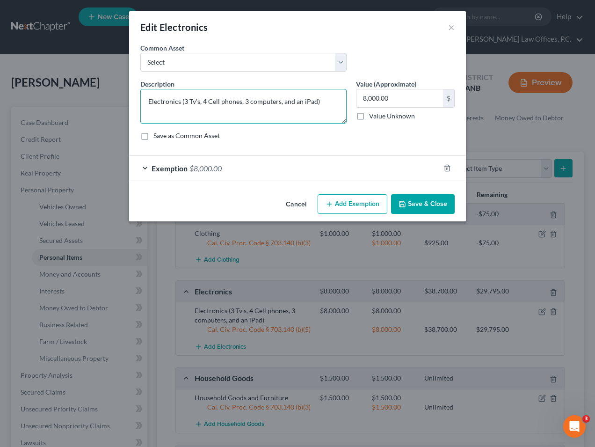
click at [323, 104] on textarea "Electronics (3 Tv's, 4 Cell phones, 3 computers, and an iPad)" at bounding box center [243, 106] width 206 height 35
type textarea "Electronics (3 Tv's, 4 Cell phones, 3 computers, and an iPad). No single item v…"
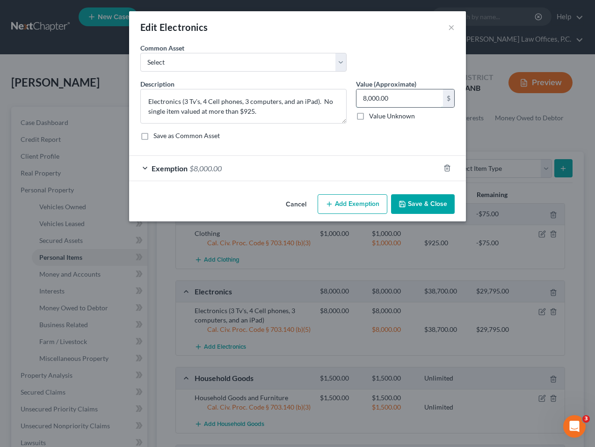
click at [402, 99] on input "8,000.00" at bounding box center [400, 98] width 87 height 18
type input "4,000"
click at [263, 173] on div "Exemption $8,000.00" at bounding box center [284, 168] width 311 height 25
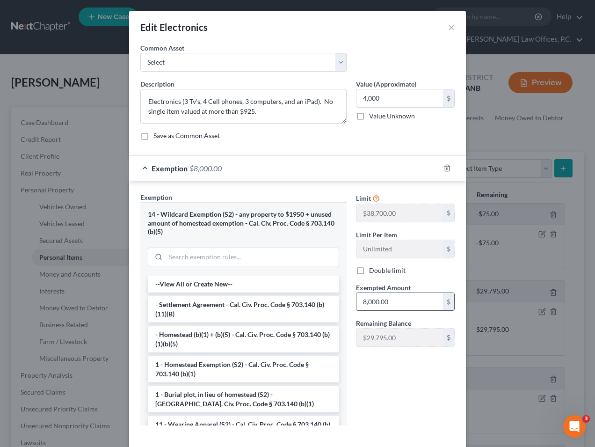
click at [400, 309] on input "8,000.00" at bounding box center [400, 302] width 87 height 18
click at [262, 260] on input "search" at bounding box center [252, 257] width 173 height 18
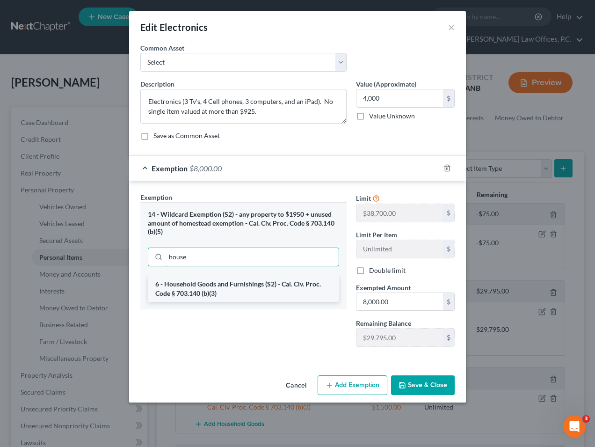
type input "house"
click at [265, 291] on li "6 - Household Goods and Furnishings (S2) - Cal. Civ. Proc. Code § 703.140 (b)(3)" at bounding box center [243, 289] width 191 height 26
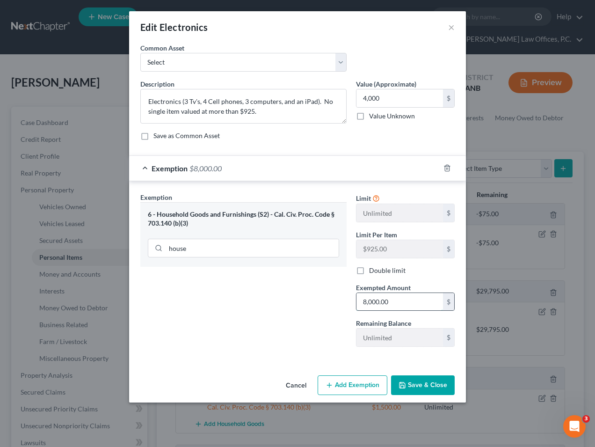
click at [385, 308] on input "8,000.00" at bounding box center [400, 302] width 87 height 18
type input "4,000"
click at [427, 387] on button "Save & Close" at bounding box center [423, 385] width 64 height 20
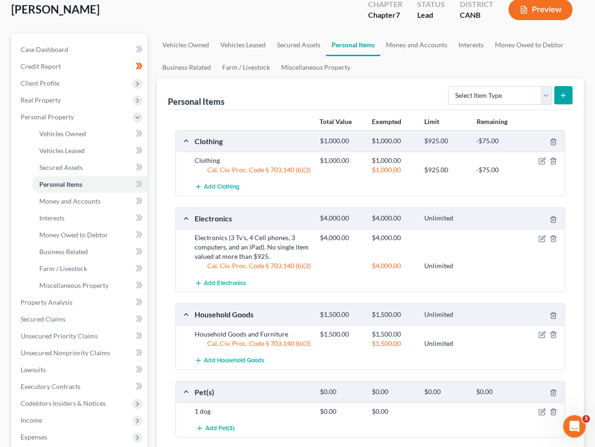
scroll to position [69, 0]
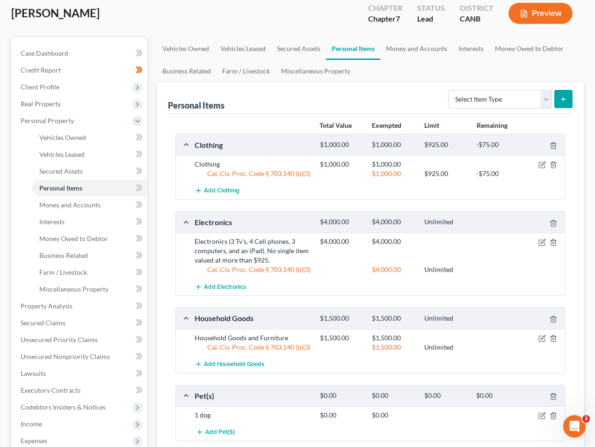
click at [531, 8] on button "Preview" at bounding box center [541, 13] width 64 height 21
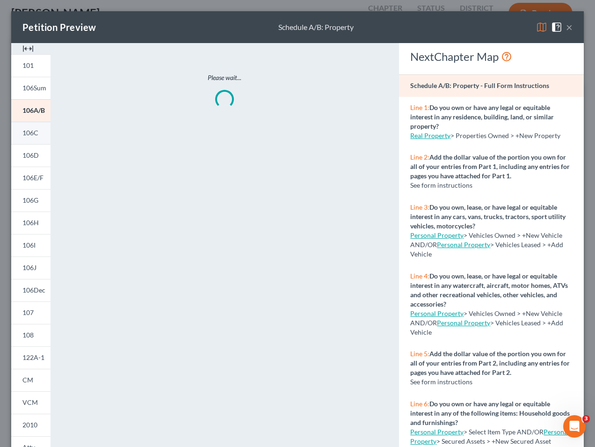
click at [35, 129] on span "106C" at bounding box center [30, 133] width 16 height 8
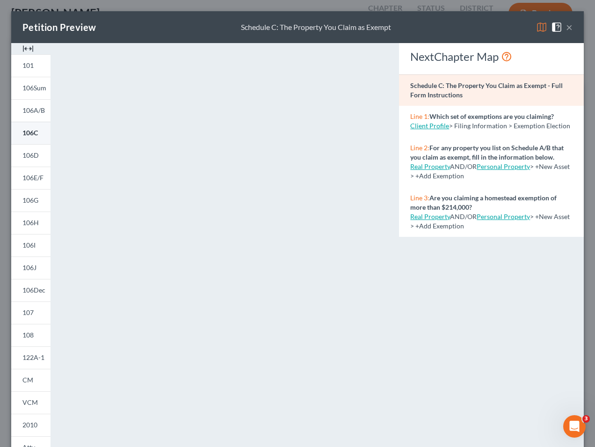
click at [29, 132] on span "106C" at bounding box center [29, 133] width 15 height 8
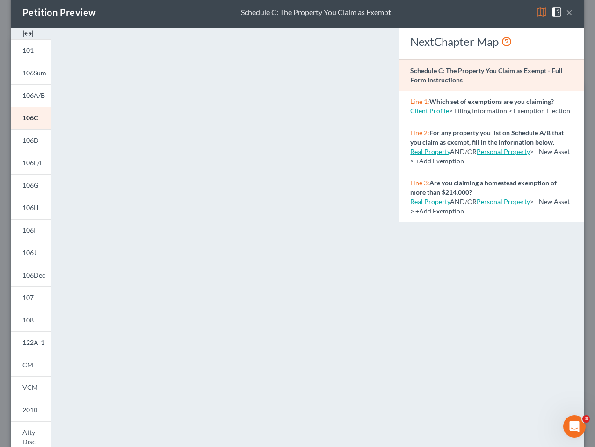
scroll to position [19, 0]
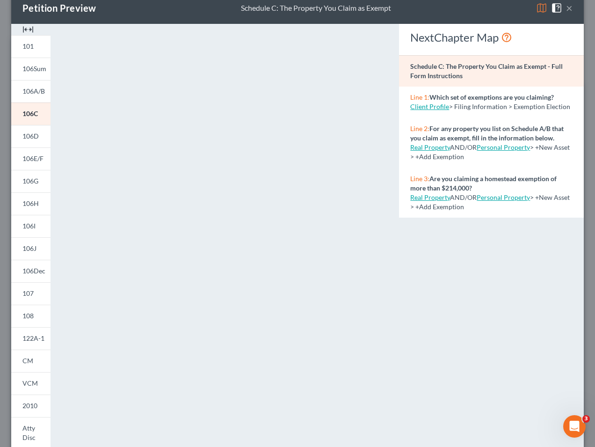
click at [570, 10] on button "×" at bounding box center [569, 7] width 7 height 11
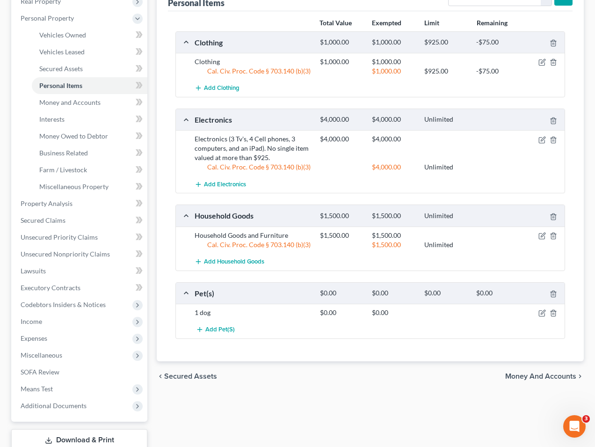
scroll to position [80, 0]
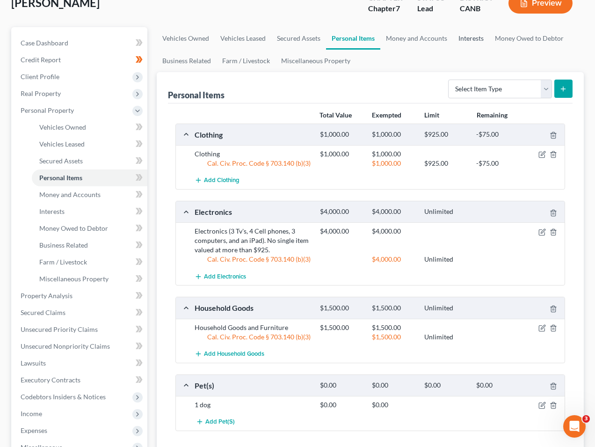
click at [460, 37] on link "Interests" at bounding box center [471, 38] width 37 height 22
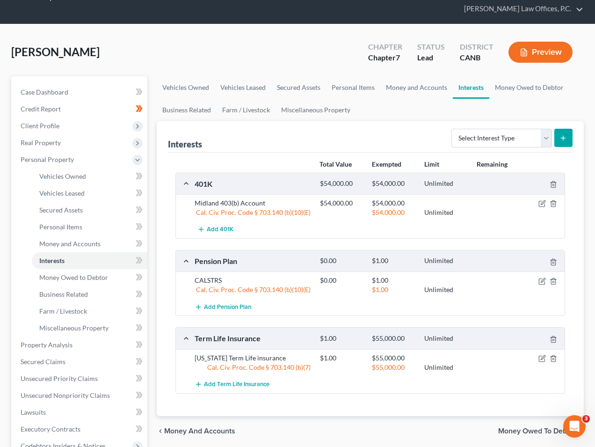
scroll to position [49, 0]
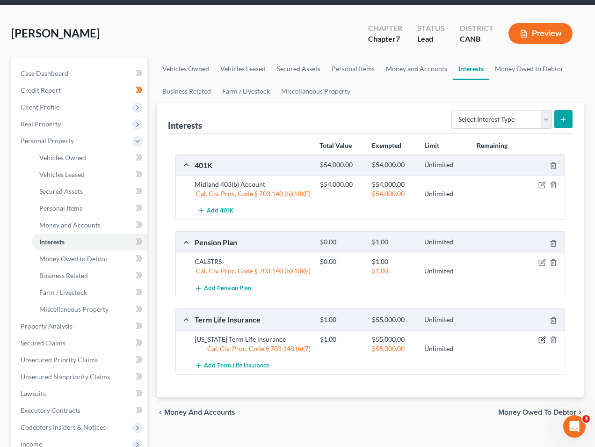
click at [544, 338] on icon "button" at bounding box center [543, 339] width 4 height 4
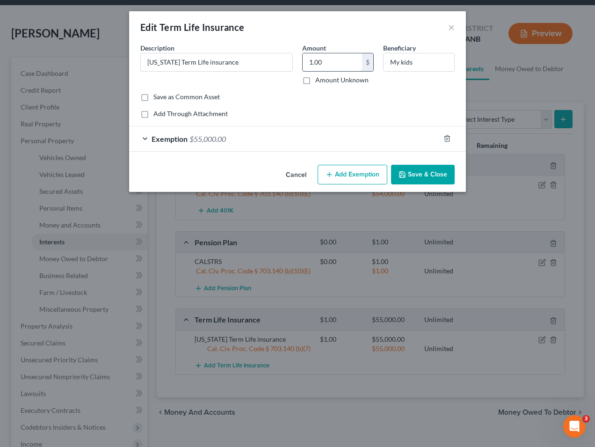
click at [331, 64] on input "1.00" at bounding box center [332, 62] width 59 height 18
type input "0"
click at [287, 142] on div "Exemption $55,000.00" at bounding box center [284, 138] width 311 height 25
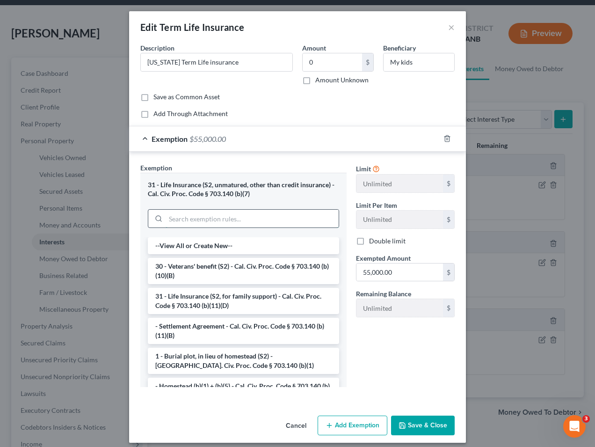
click at [254, 215] on input "search" at bounding box center [252, 219] width 173 height 18
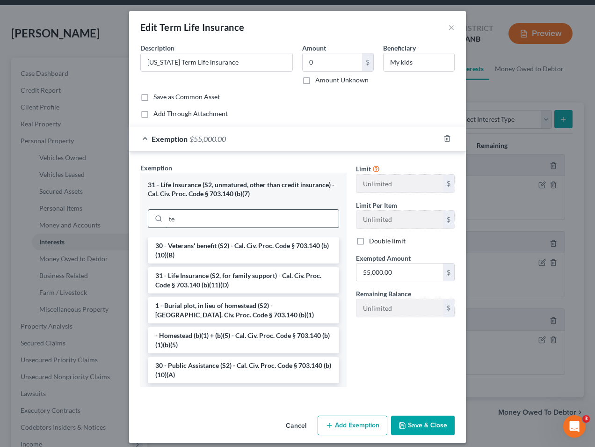
type input "t"
type input "li"
click at [405, 278] on input "55,000.00" at bounding box center [400, 273] width 87 height 18
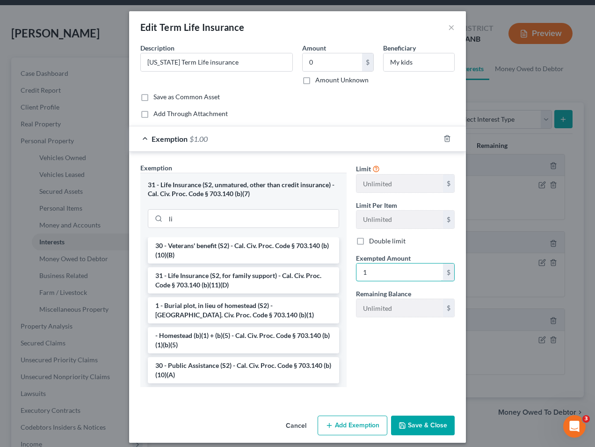
type input "1"
click at [343, 51] on div "Amount 0 $ Amount Unknown" at bounding box center [338, 64] width 81 height 42
click at [338, 58] on input "0" at bounding box center [332, 62] width 59 height 18
type input "1"
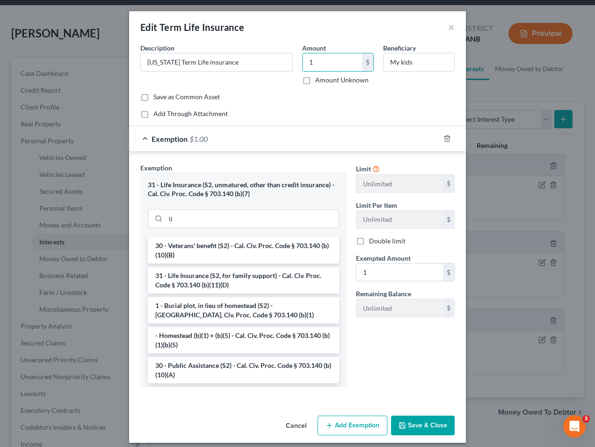
click at [426, 426] on button "Save & Close" at bounding box center [423, 426] width 64 height 20
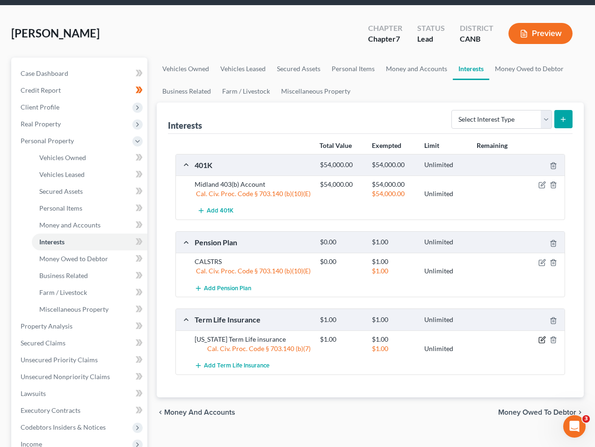
click at [543, 340] on icon "button" at bounding box center [543, 339] width 4 height 4
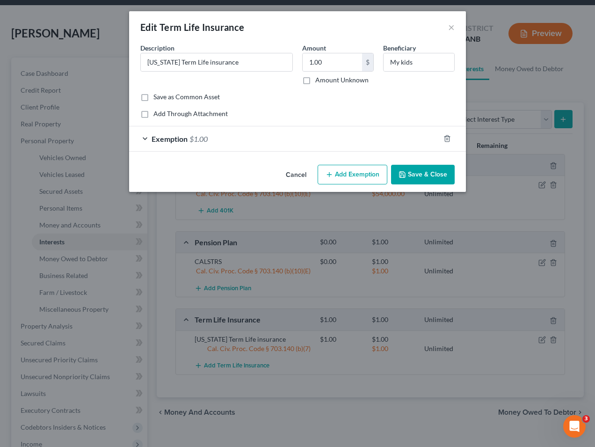
click at [278, 145] on div "Exemption $1.00" at bounding box center [284, 138] width 311 height 25
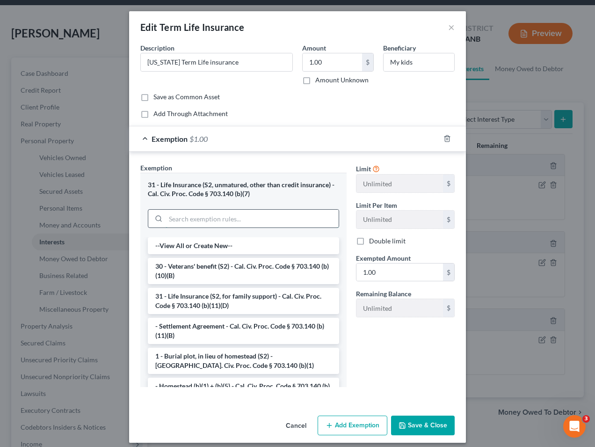
click at [223, 221] on input "search" at bounding box center [252, 219] width 173 height 18
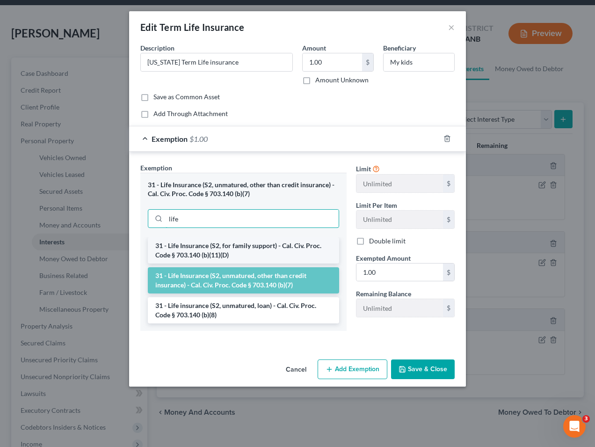
type input "life"
click at [235, 252] on li "31 - Life Insurance (S2, for family support) - Cal. Civ. Proc. Code § 703.140 (…" at bounding box center [243, 250] width 191 height 26
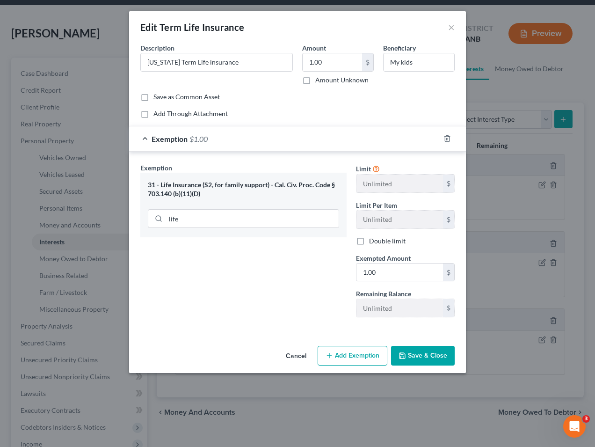
click at [413, 348] on button "Save & Close" at bounding box center [423, 356] width 64 height 20
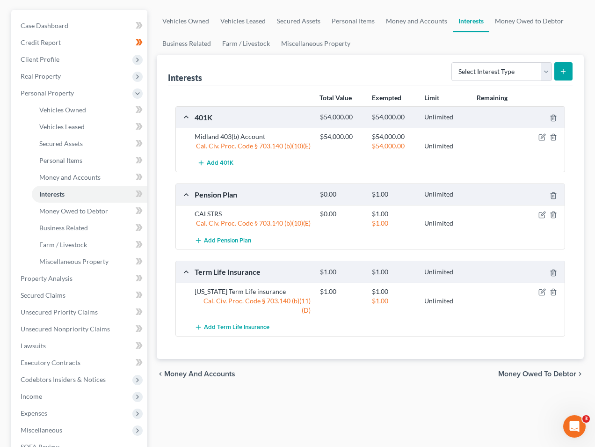
scroll to position [121, 0]
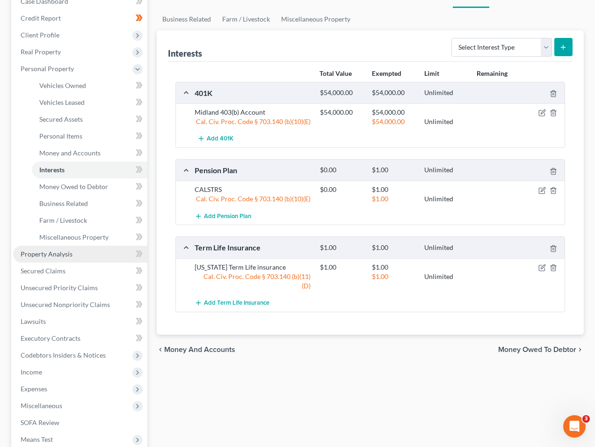
click at [94, 250] on link "Property Analysis" at bounding box center [80, 254] width 134 height 17
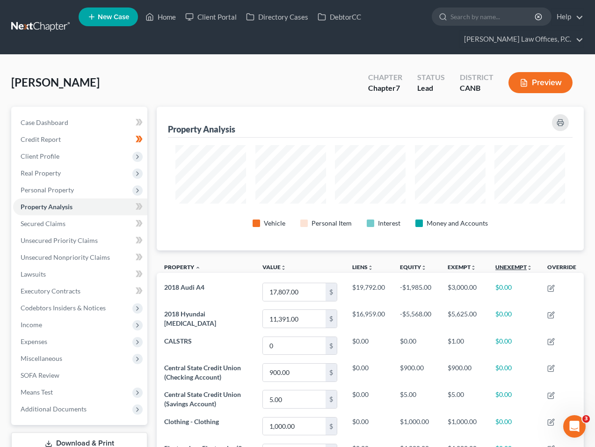
scroll to position [144, 427]
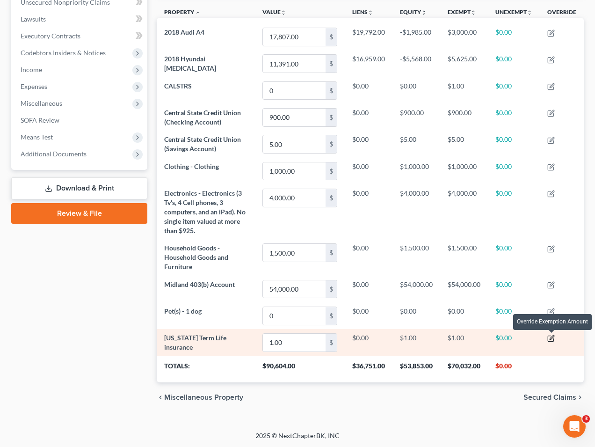
click at [551, 339] on icon "button" at bounding box center [552, 338] width 4 height 4
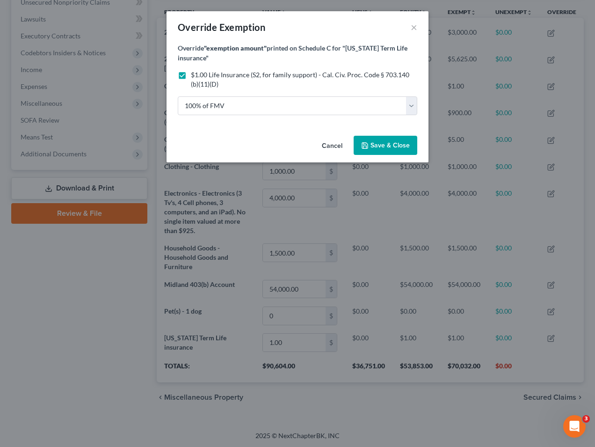
click at [383, 148] on span "Save & Close" at bounding box center [390, 145] width 39 height 8
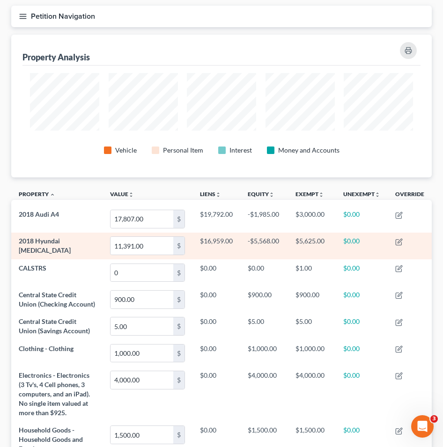
scroll to position [0, 0]
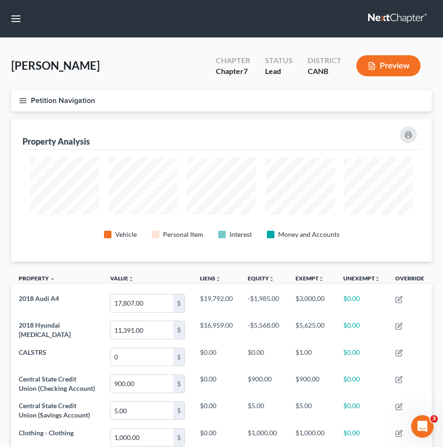
click at [21, 101] on line "button" at bounding box center [23, 101] width 7 height 0
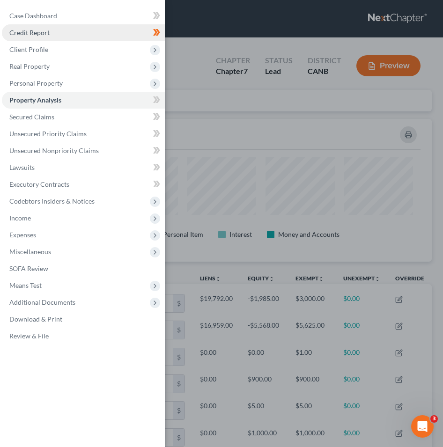
click at [45, 26] on link "Credit Report" at bounding box center [83, 32] width 163 height 17
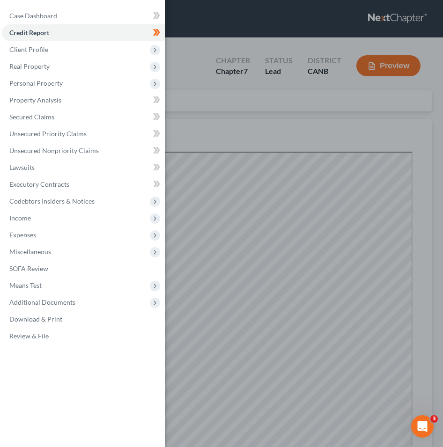
click at [235, 144] on div "Case Dashboard Payments Invoices Payments Payments Credit Report Client Profile" at bounding box center [221, 223] width 443 height 447
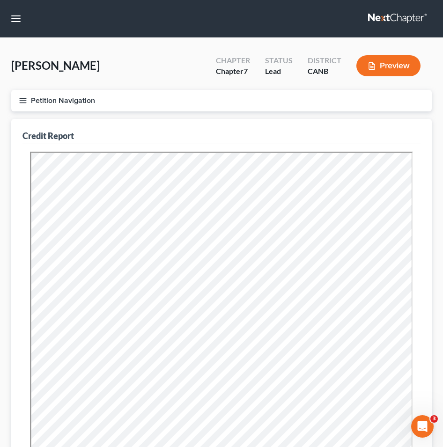
click at [21, 101] on line "button" at bounding box center [23, 101] width 7 height 0
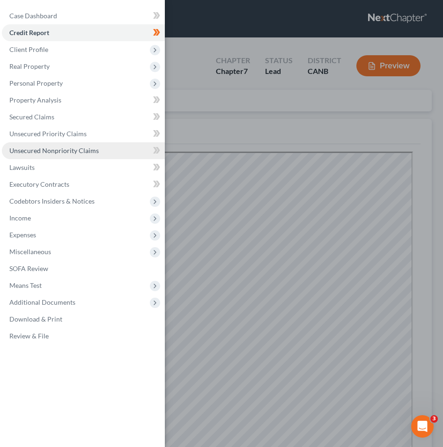
click at [73, 147] on span "Unsecured Nonpriority Claims" at bounding box center [53, 151] width 89 height 8
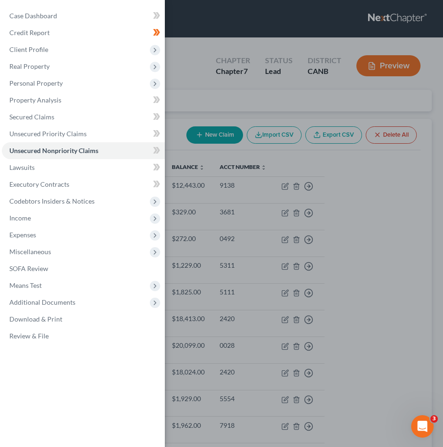
click at [228, 195] on div "Case Dashboard Payments Invoices Payments Payments Credit Report Client Profile" at bounding box center [221, 223] width 443 height 447
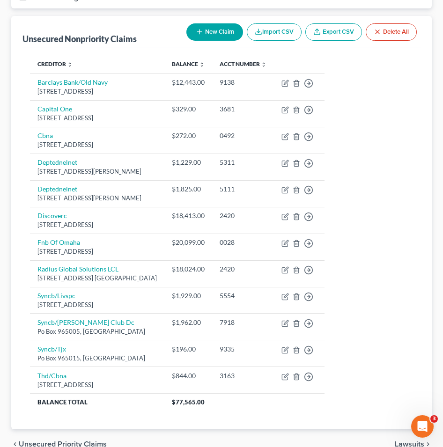
scroll to position [103, 0]
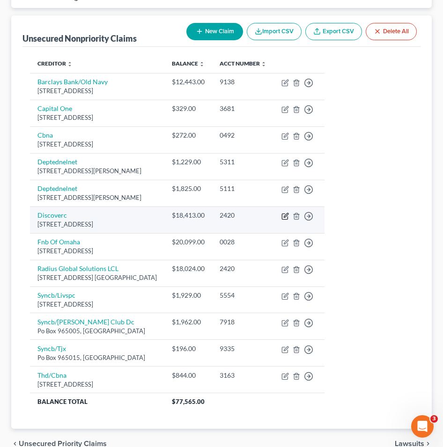
click at [289, 214] on icon "button" at bounding box center [284, 216] width 7 height 7
select select "7"
select select "2"
select select "0"
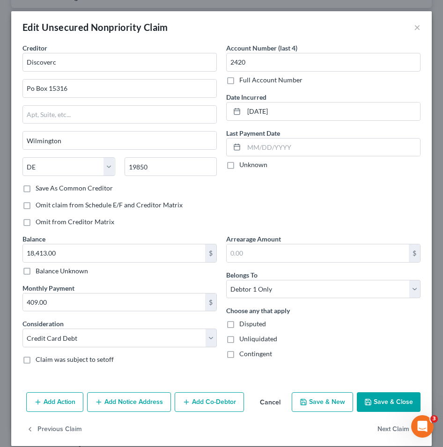
scroll to position [10, 0]
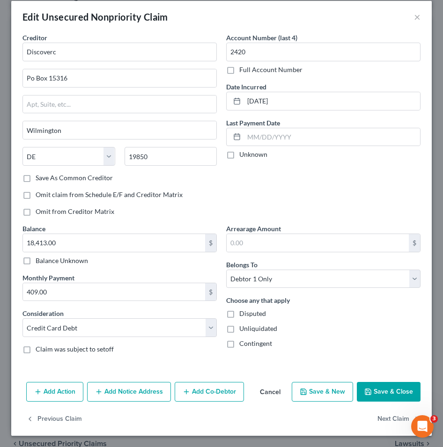
click at [138, 395] on button "Add Notice Address" at bounding box center [129, 392] width 84 height 20
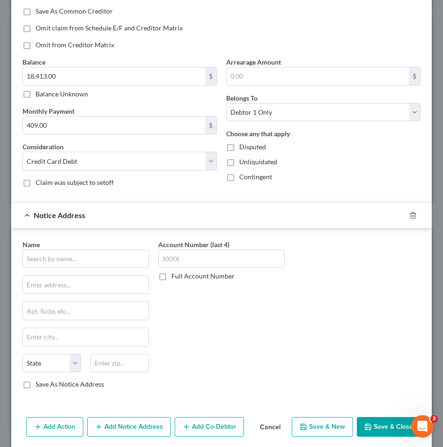
scroll to position [212, 0]
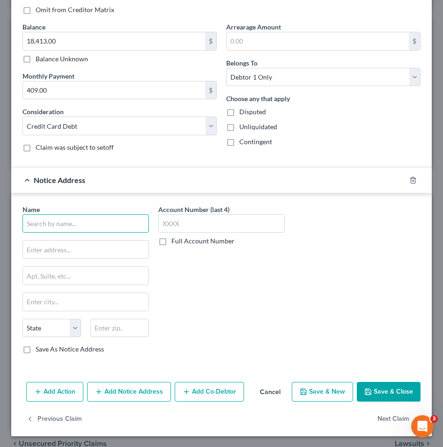
click at [69, 221] on input "text" at bounding box center [85, 223] width 126 height 19
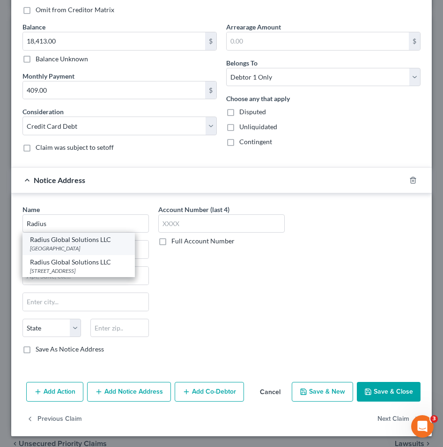
click at [101, 241] on div "Radius Global Solutions LLC" at bounding box center [78, 239] width 97 height 9
type input "Radius Global Solutions LLC"
type input "PO Box 390905"
type input "[GEOGRAPHIC_DATA]"
select select "24"
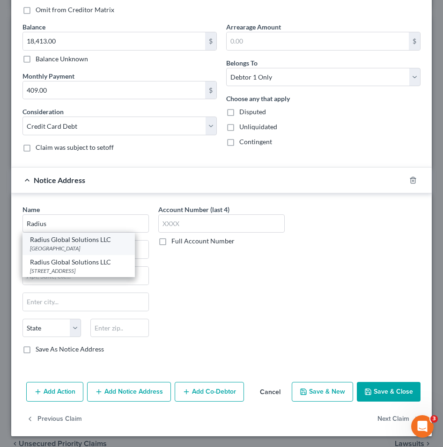
type input "55439"
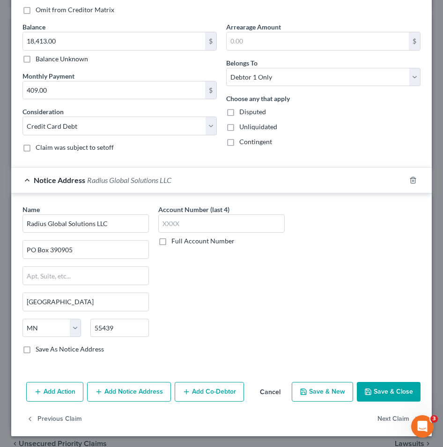
click at [392, 396] on button "Save & Close" at bounding box center [389, 392] width 64 height 20
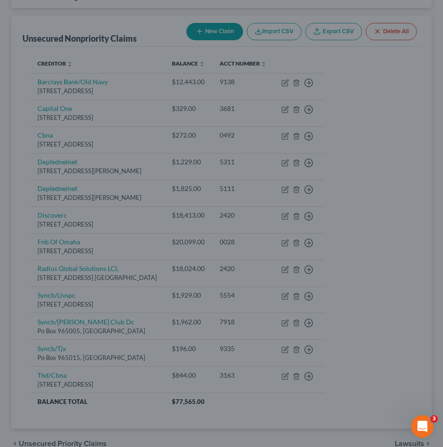
type input "0"
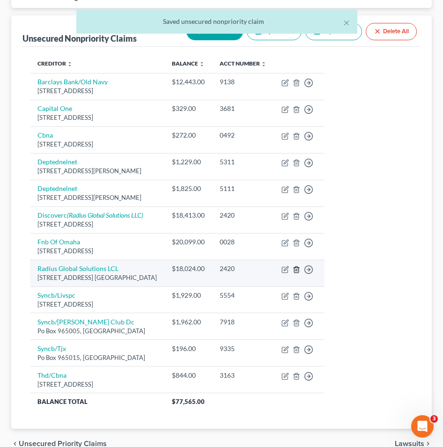
click at [300, 268] on icon "button" at bounding box center [296, 269] width 7 height 7
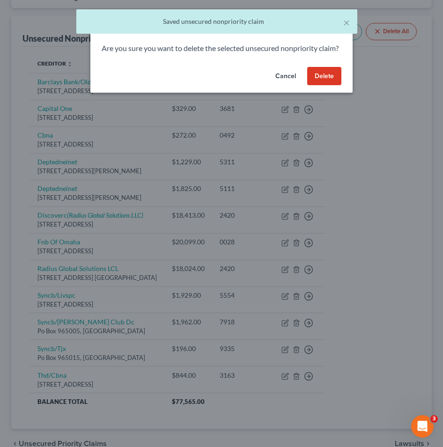
click at [312, 86] on button "Delete" at bounding box center [324, 76] width 34 height 19
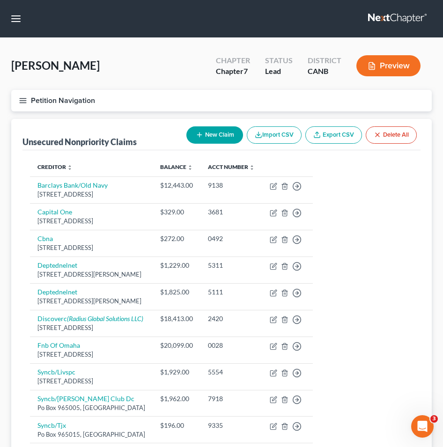
click at [23, 99] on icon "button" at bounding box center [23, 100] width 8 height 8
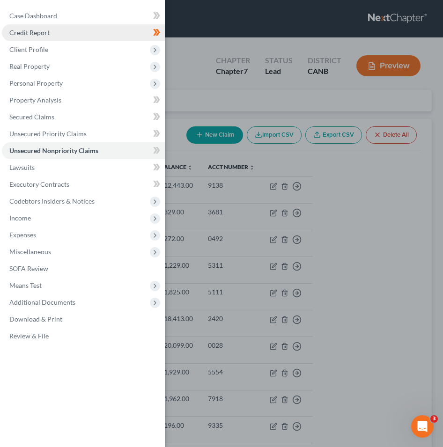
click at [75, 32] on link "Credit Report" at bounding box center [83, 32] width 163 height 17
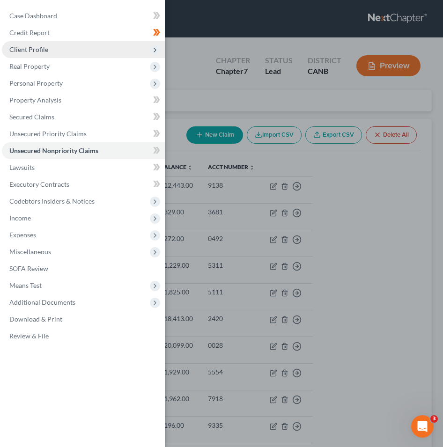
click at [59, 51] on span "Client Profile" at bounding box center [83, 49] width 163 height 17
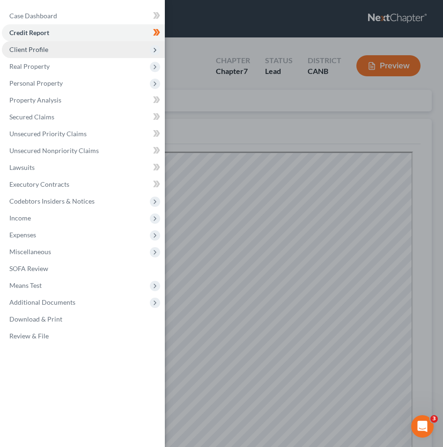
click at [76, 55] on span "Client Profile" at bounding box center [83, 49] width 163 height 17
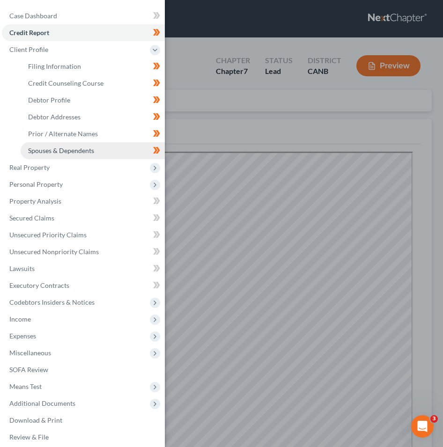
click at [95, 150] on link "Spouses & Dependents" at bounding box center [93, 150] width 144 height 17
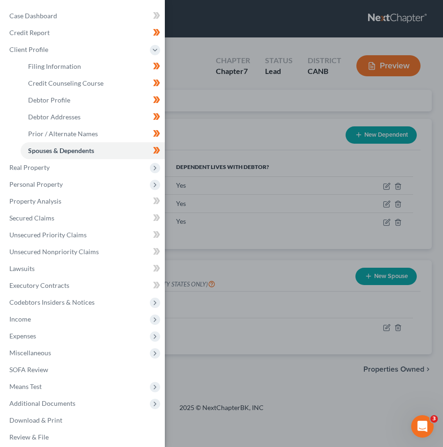
click at [235, 121] on div "Case Dashboard Payments Invoices Payments Payments Credit Report Client Profile" at bounding box center [221, 223] width 443 height 447
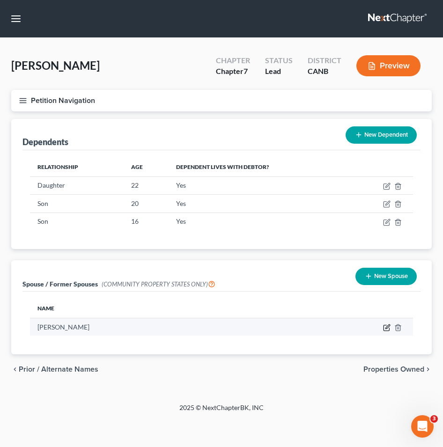
click at [388, 326] on icon "button" at bounding box center [386, 327] width 7 height 7
select select "1"
select select "4"
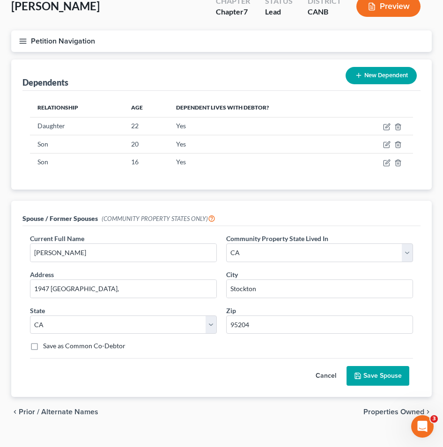
scroll to position [74, 0]
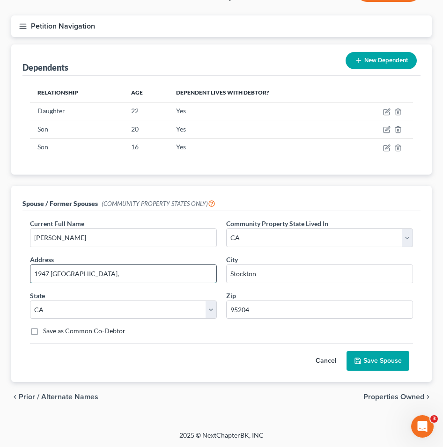
click at [135, 270] on input "1947 [GEOGRAPHIC_DATA]," at bounding box center [123, 274] width 186 height 18
click at [371, 355] on button "Save Spouse" at bounding box center [377, 361] width 63 height 20
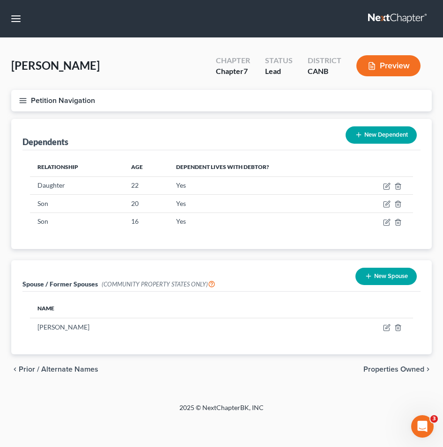
click at [19, 103] on icon "button" at bounding box center [23, 100] width 8 height 8
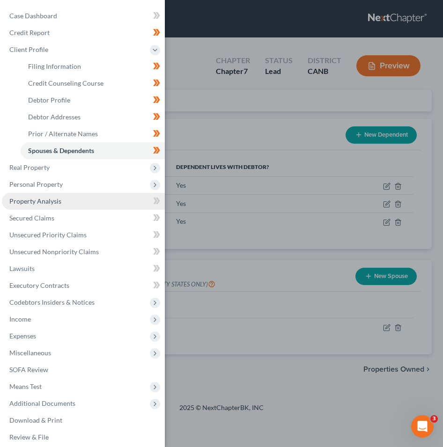
scroll to position [6, 0]
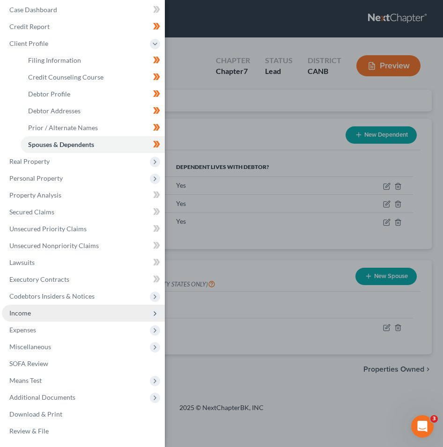
click at [54, 313] on span "Income" at bounding box center [83, 313] width 163 height 17
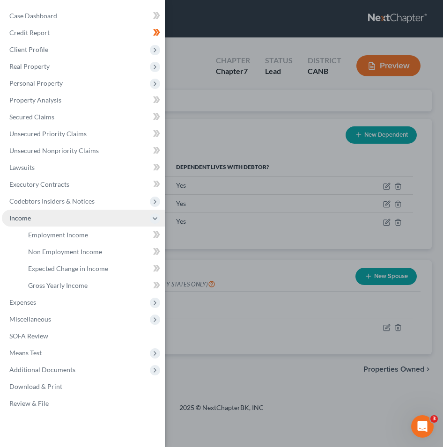
scroll to position [0, 0]
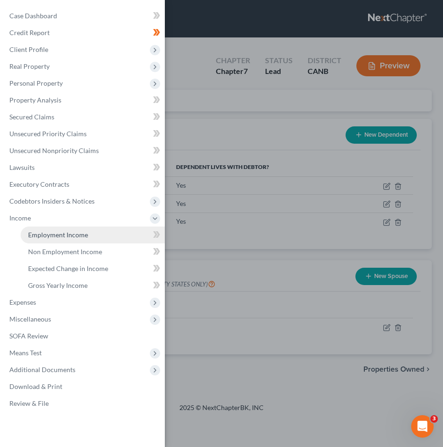
click at [74, 237] on span "Employment Income" at bounding box center [58, 235] width 60 height 8
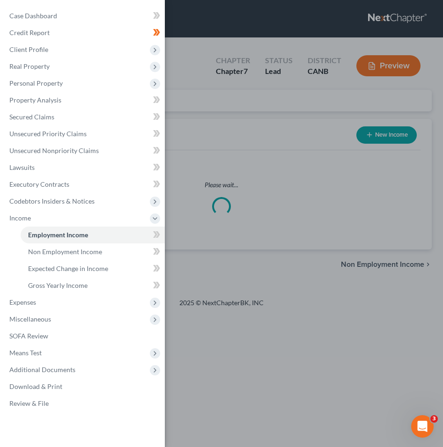
click at [237, 153] on div "Case Dashboard Payments Invoices Payments Payments Credit Report Client Profile" at bounding box center [221, 223] width 443 height 447
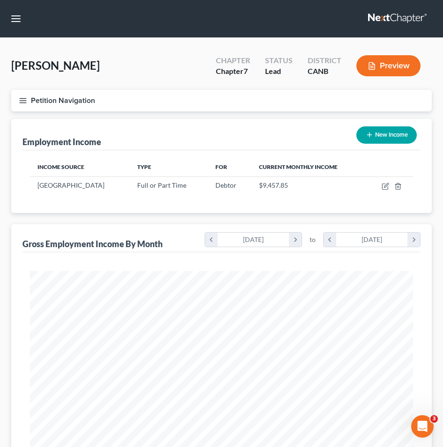
scroll to position [191, 402]
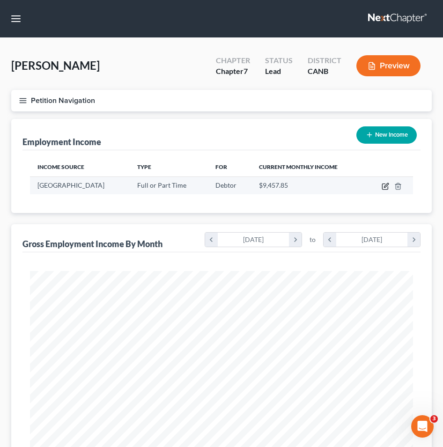
click at [382, 188] on icon "button" at bounding box center [385, 186] width 7 height 7
select select "0"
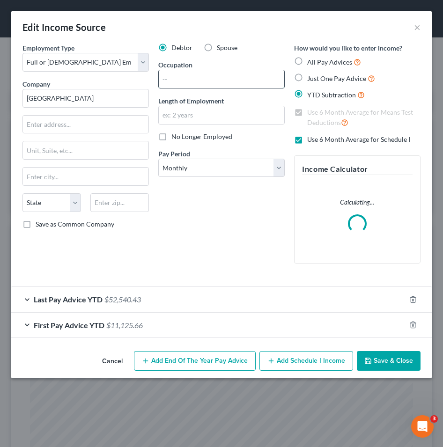
click at [191, 76] on input "text" at bounding box center [221, 79] width 125 height 18
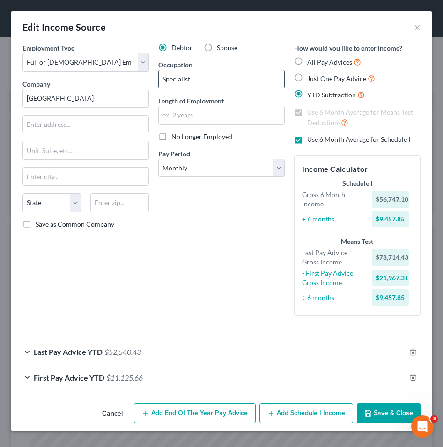
click at [163, 77] on input "Specialist" at bounding box center [221, 79] width 125 height 18
type input "Specialist"
click at [85, 122] on input "text" at bounding box center [85, 125] width 125 height 18
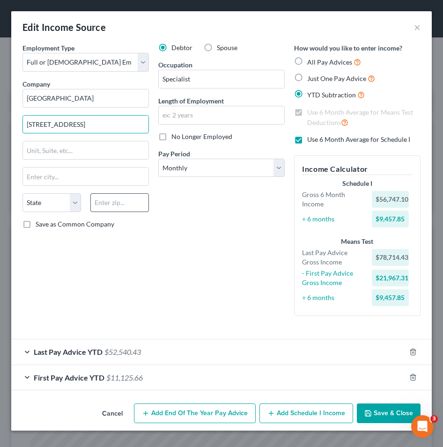
type input "[STREET_ADDRESS]"
click at [110, 209] on input "text" at bounding box center [119, 202] width 59 height 19
type input "95203"
type input "Stockton"
select select "4"
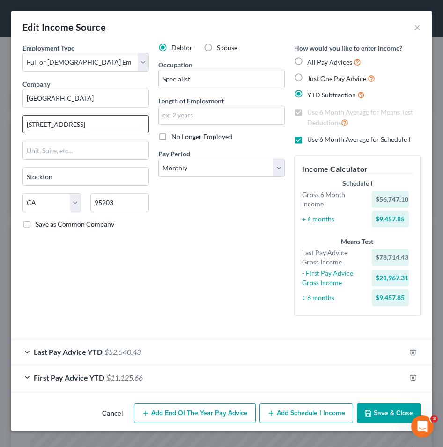
click at [75, 120] on input "[STREET_ADDRESS]" at bounding box center [85, 125] width 125 height 18
click at [39, 123] on input "[STREET_ADDRESS]" at bounding box center [85, 125] width 125 height 18
click at [60, 129] on input "[STREET_ADDRESS]" at bounding box center [85, 125] width 125 height 18
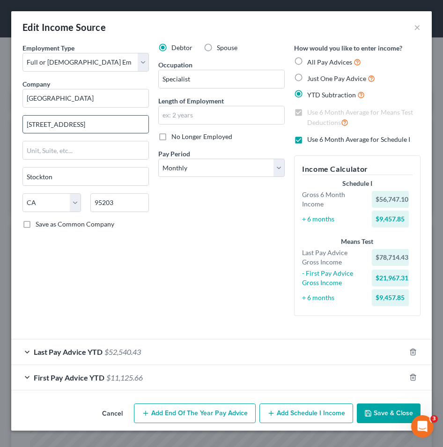
click at [60, 129] on input "[STREET_ADDRESS]" at bounding box center [85, 125] width 125 height 18
type input "[STREET_ADDRESS]"
click at [177, 115] on input "text" at bounding box center [221, 115] width 125 height 18
type input "26 years"
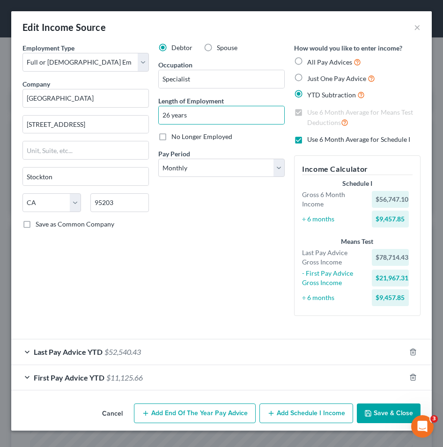
click at [375, 406] on button "Save & Close" at bounding box center [389, 414] width 64 height 20
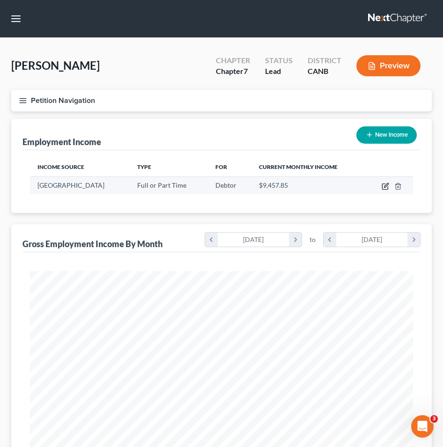
click at [384, 185] on icon "button" at bounding box center [386, 185] width 4 height 4
select select "0"
select select "4"
select select "0"
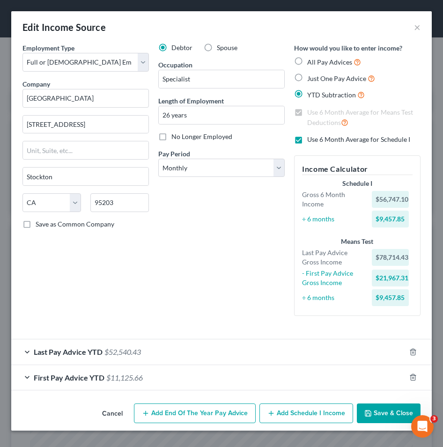
click at [397, 415] on button "Save & Close" at bounding box center [389, 414] width 64 height 20
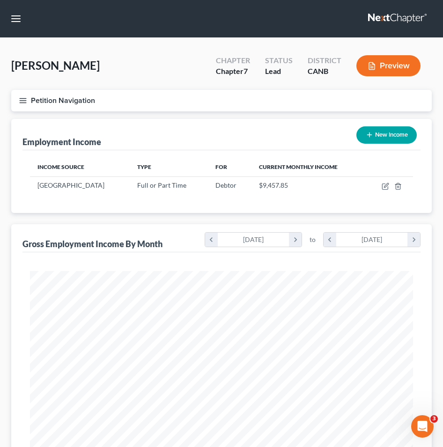
click at [23, 98] on icon "button" at bounding box center [23, 100] width 8 height 8
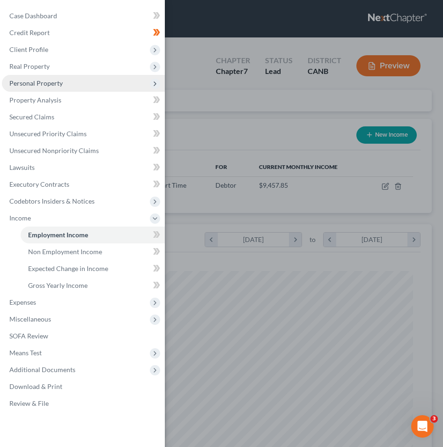
click at [53, 86] on span "Personal Property" at bounding box center [35, 83] width 53 height 8
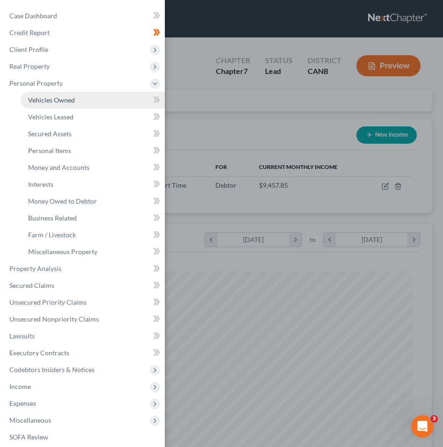
click at [61, 99] on span "Vehicles Owned" at bounding box center [51, 100] width 47 height 8
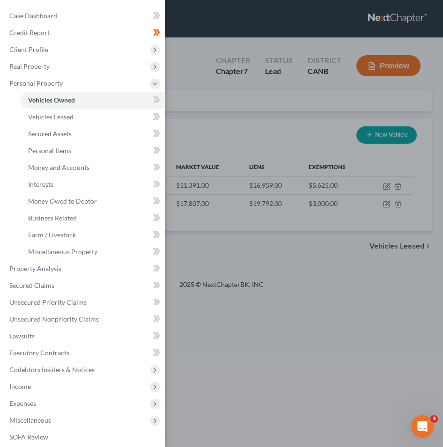
click at [214, 168] on div "Case Dashboard Payments Invoices Payments Payments Credit Report Client Profile" at bounding box center [221, 223] width 443 height 447
